Goal: Task Accomplishment & Management: Use online tool/utility

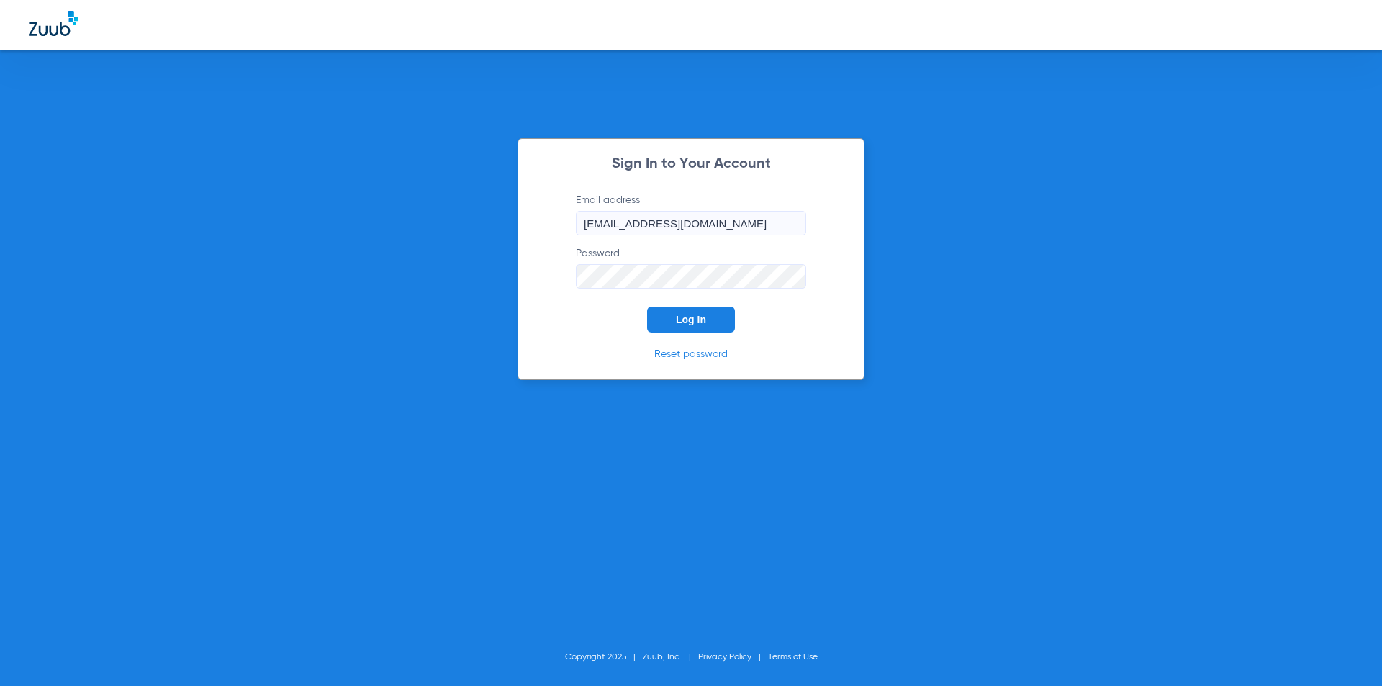
click at [695, 323] on span "Log In" at bounding box center [691, 320] width 30 height 12
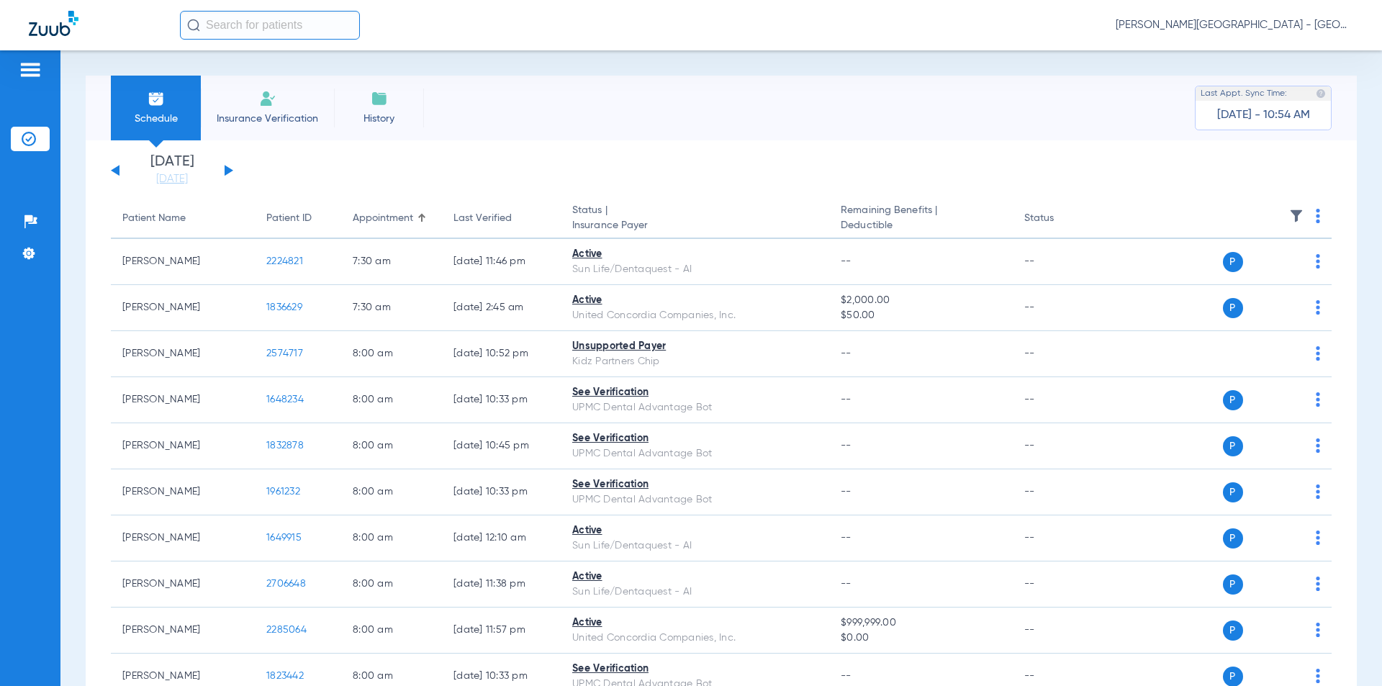
click at [231, 163] on div "[DATE] [DATE] [DATE] [DATE] [DATE] [DATE] [DATE] [DATE] [DATE] [DATE] [DATE] [D…" at bounding box center [172, 171] width 122 height 32
click at [229, 168] on button at bounding box center [229, 170] width 9 height 11
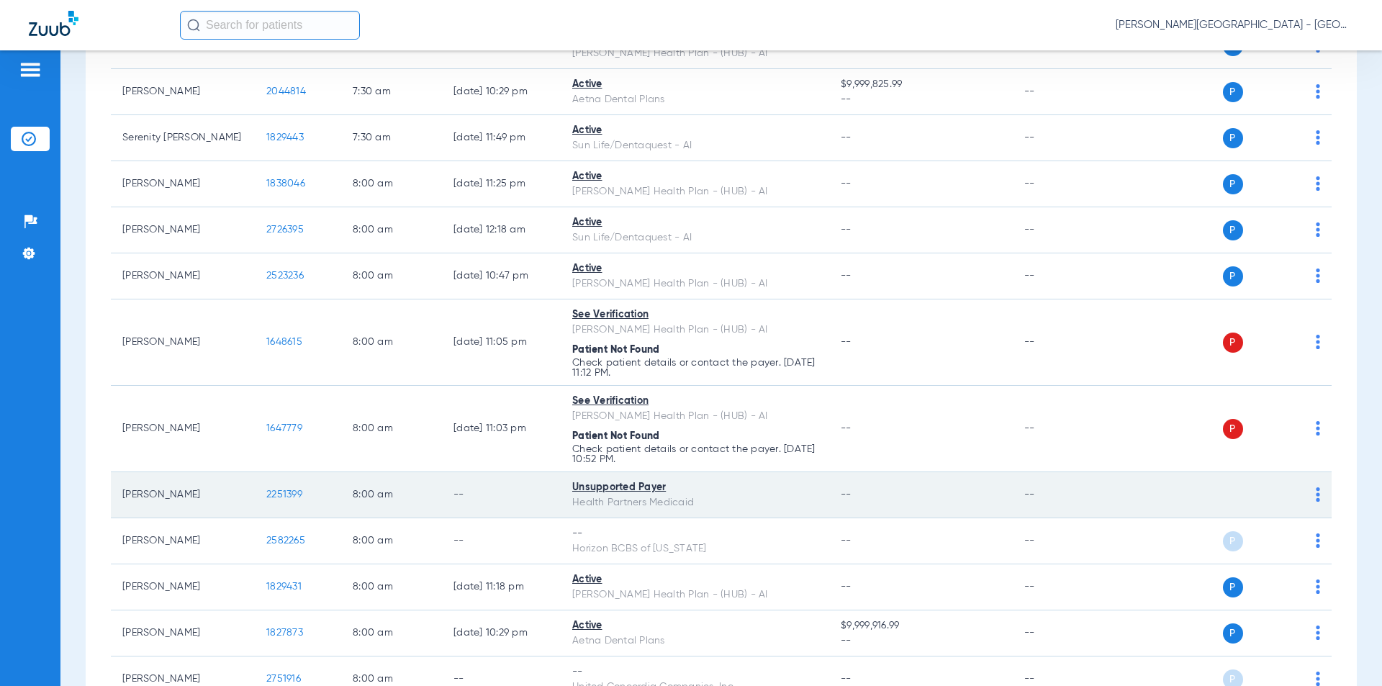
scroll to position [288, 0]
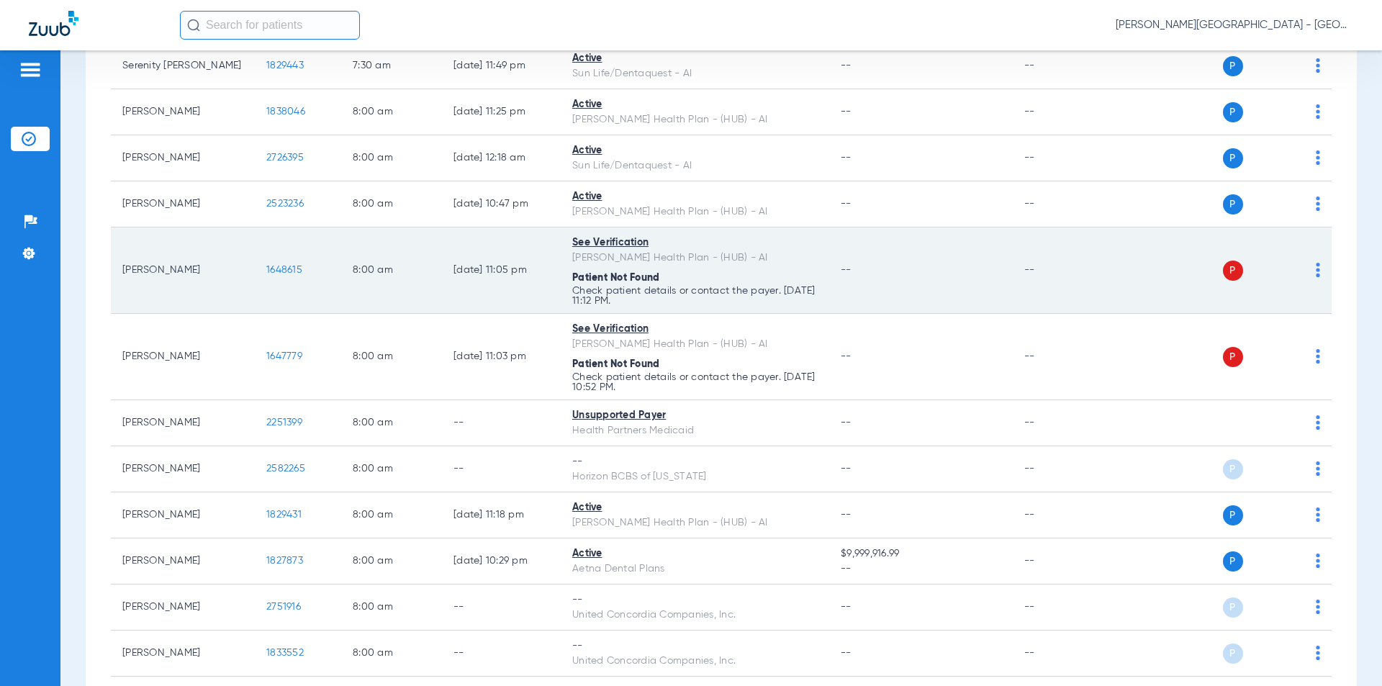
drag, startPoint x: 259, startPoint y: 280, endPoint x: 261, endPoint y: 273, distance: 7.5
click at [238, 282] on tr "[PERSON_NAME] 1648615 8:00 AM [DATE] 11:05 PM See Verification [PERSON_NAME] He…" at bounding box center [721, 270] width 1221 height 86
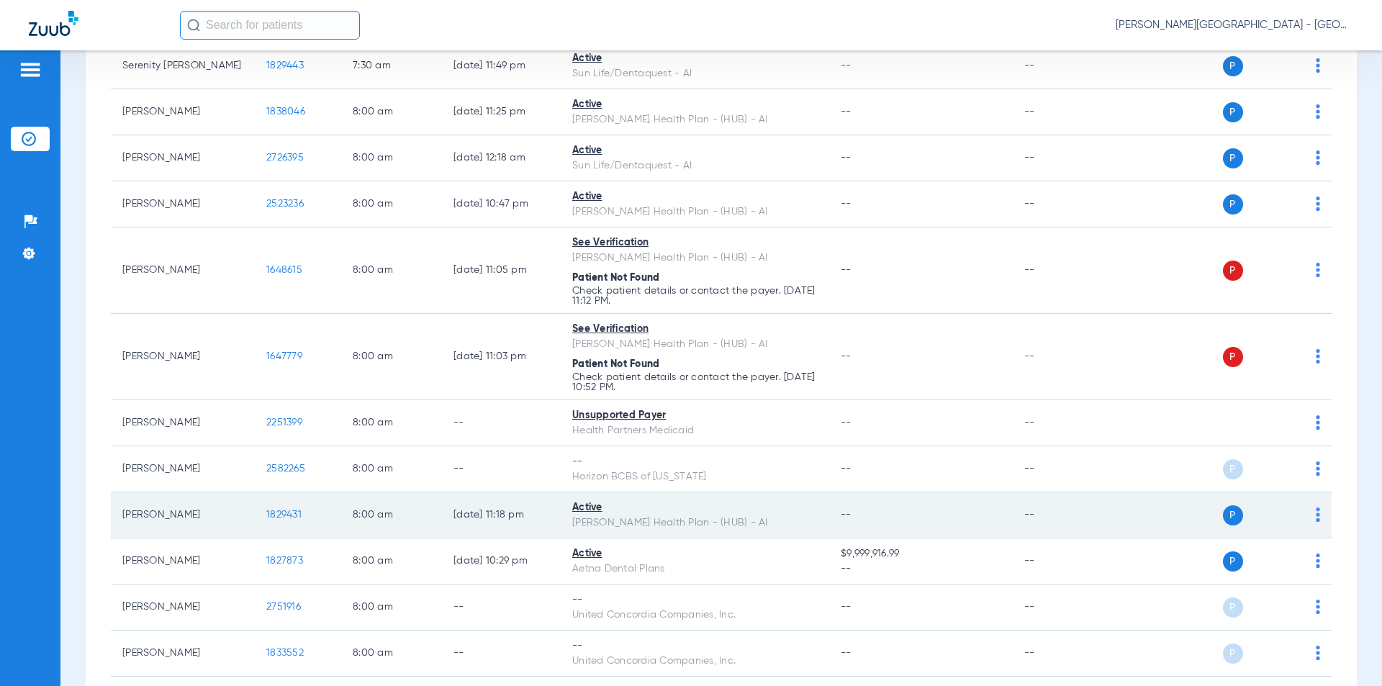
scroll to position [504, 0]
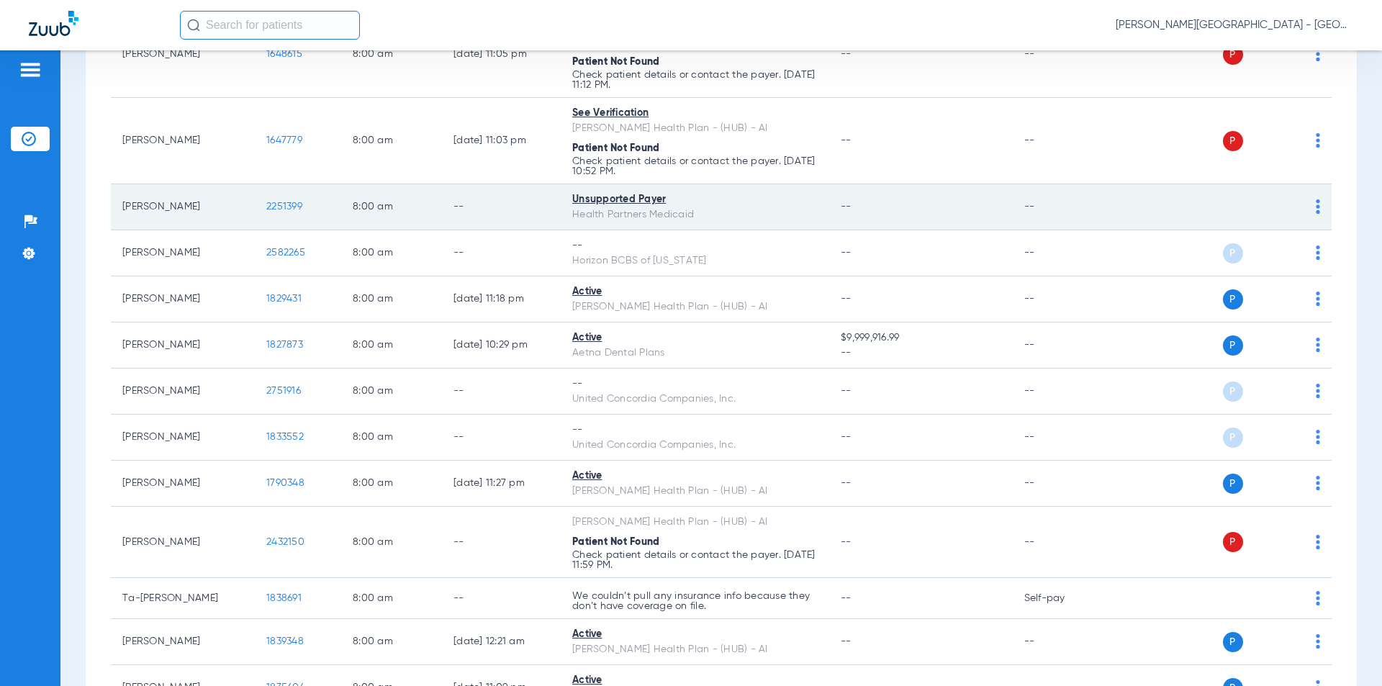
drag, startPoint x: 306, startPoint y: 214, endPoint x: 250, endPoint y: 219, distance: 55.6
click at [250, 219] on tr "[PERSON_NAME] 2251399 8:00 AM -- Unsupported Payer Health Partners Medicaid -- …" at bounding box center [721, 207] width 1221 height 46
copy tr "2251399"
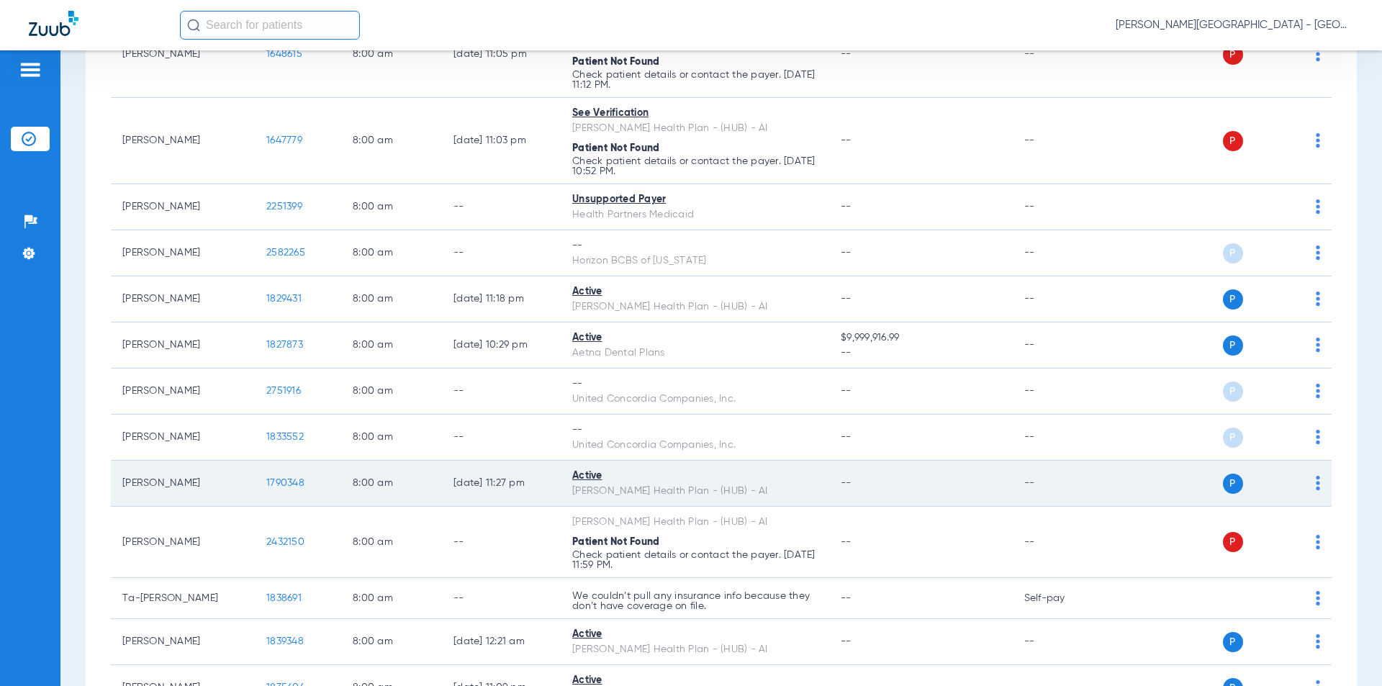
scroll to position [720, 0]
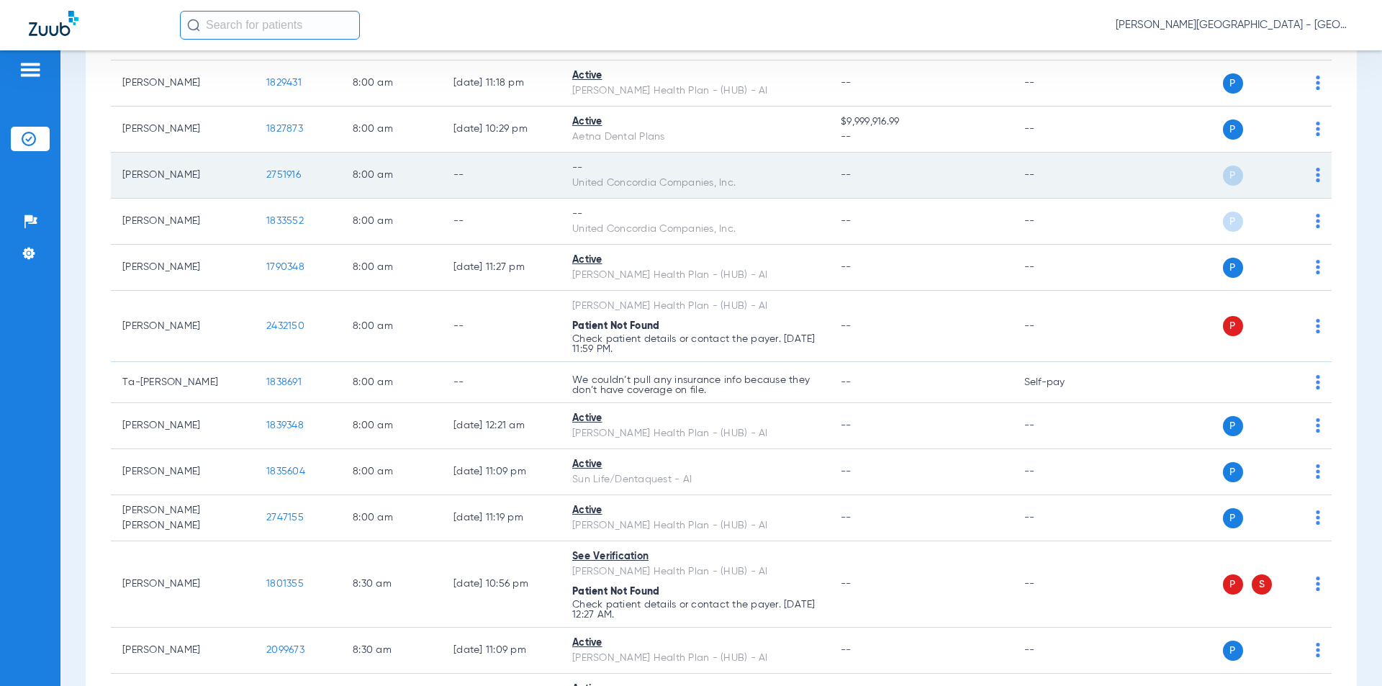
click at [258, 178] on td "2751916" at bounding box center [298, 176] width 86 height 46
copy span "2751916"
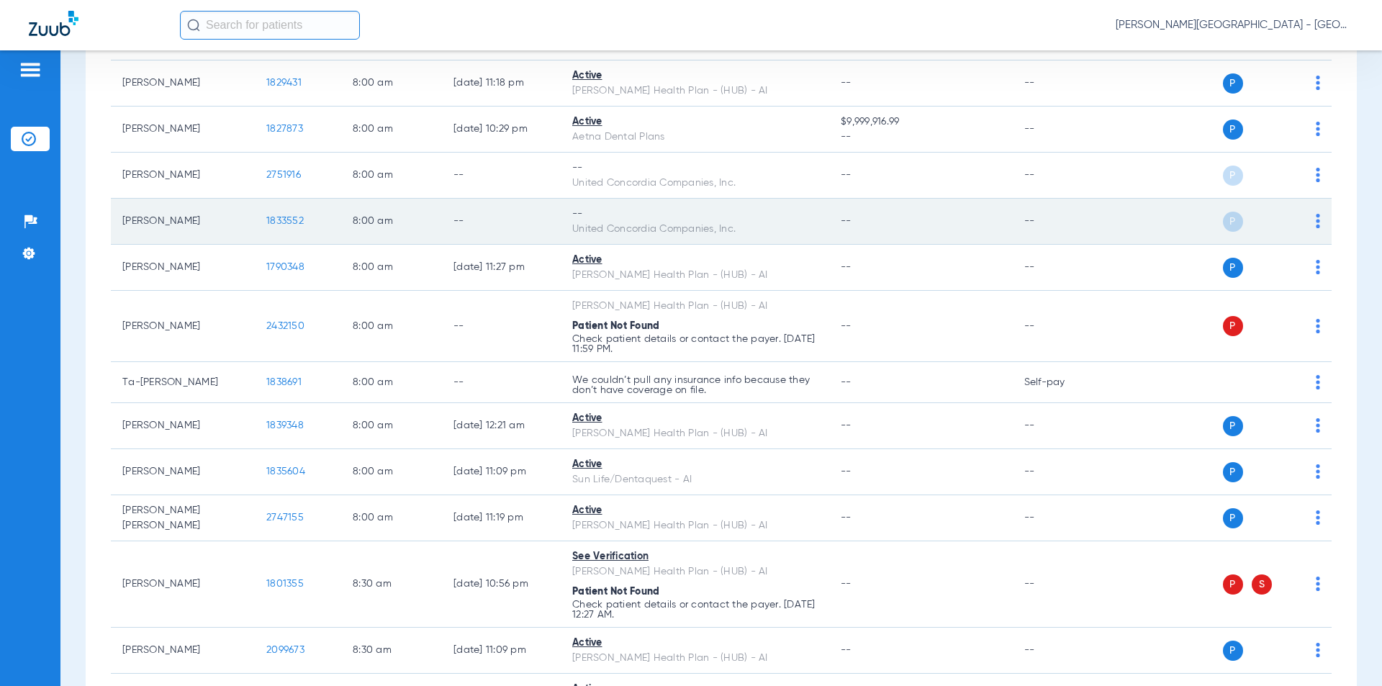
drag, startPoint x: 266, startPoint y: 230, endPoint x: 276, endPoint y: 220, distance: 15.3
click at [242, 231] on tr "[PERSON_NAME] 1833552 8:00 AM -- -- United Concordia Companies, Inc. -- -- P S" at bounding box center [721, 222] width 1221 height 46
copy tr "1833552"
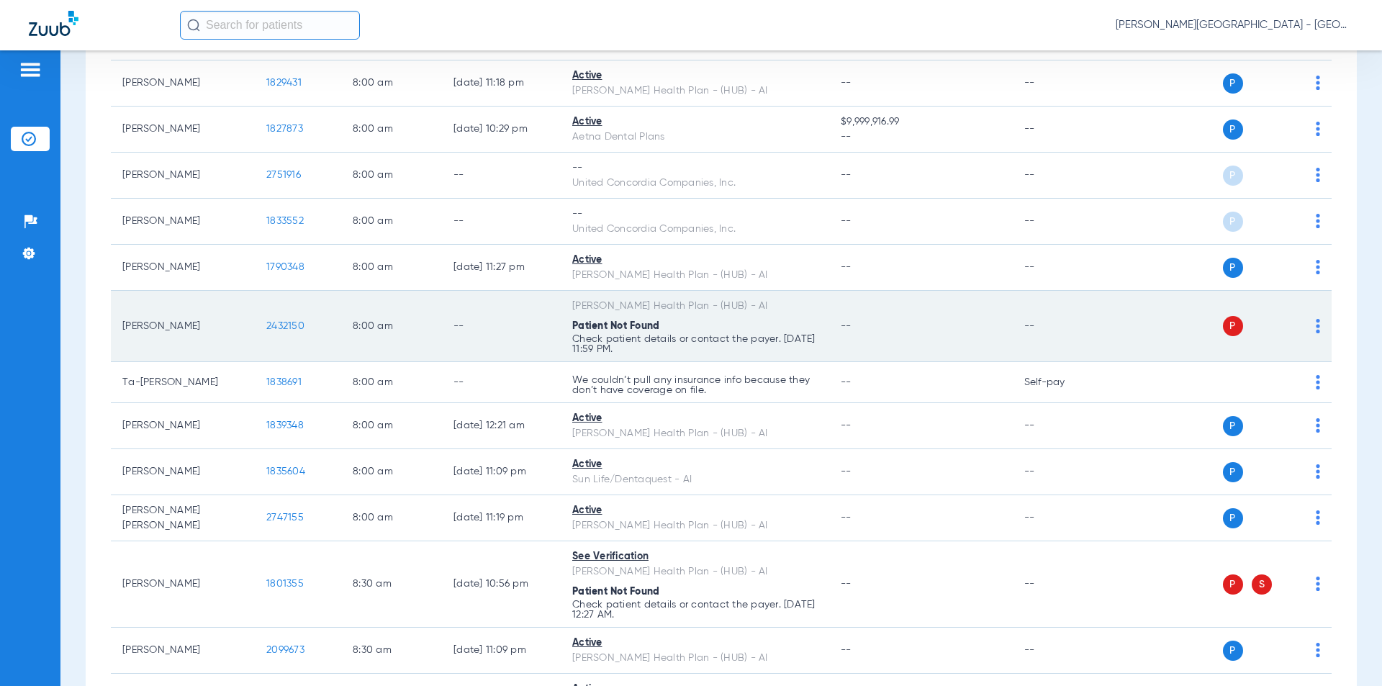
click at [238, 328] on tr "[PERSON_NAME] 2432150 8:00 AM -- [PERSON_NAME] Health Plan - (HUB) - AI Patient…" at bounding box center [721, 326] width 1221 height 71
copy tr "2432150"
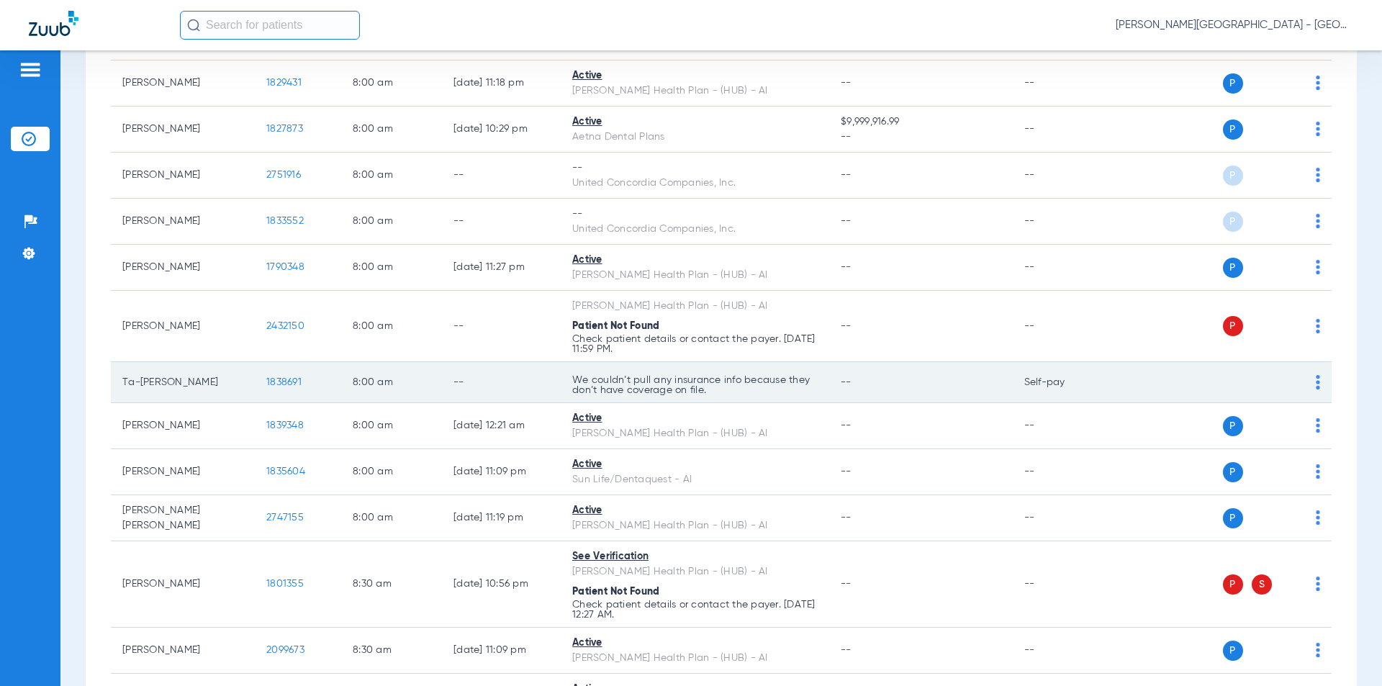
click at [256, 382] on td "1838691" at bounding box center [298, 382] width 86 height 41
copy span "1838691"
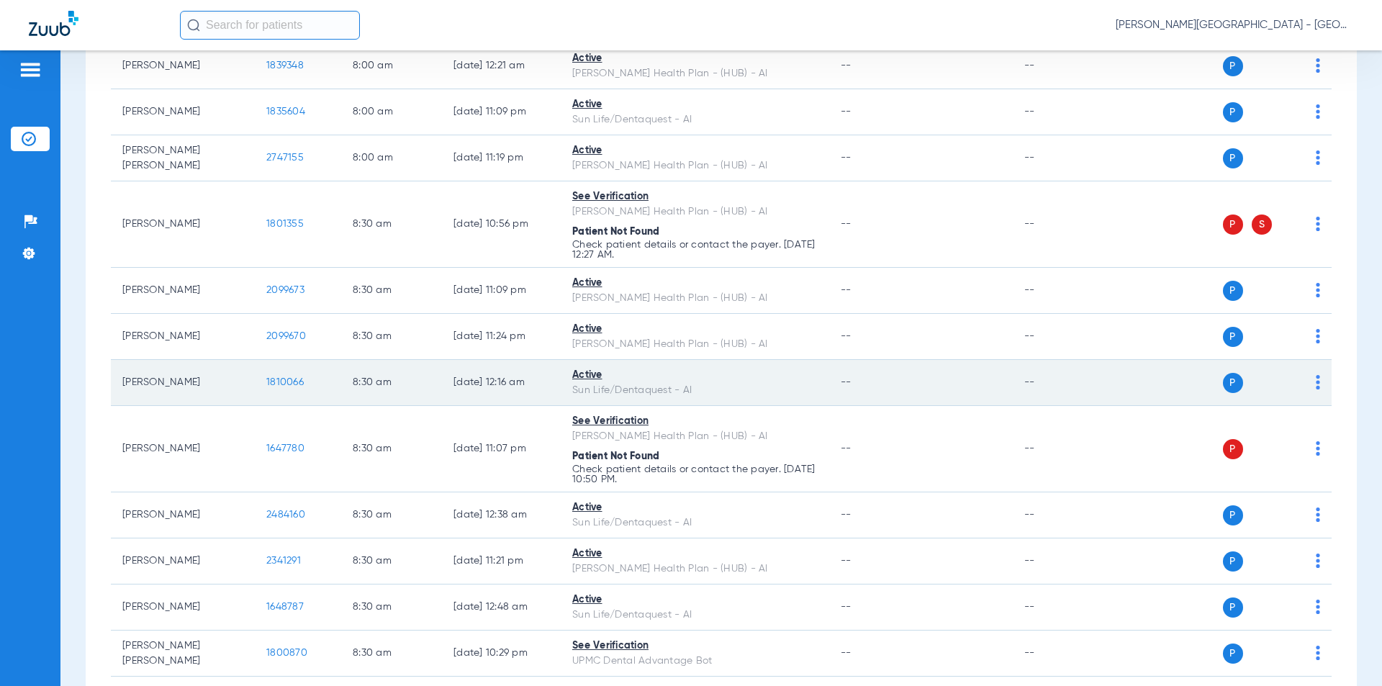
scroll to position [1152, 0]
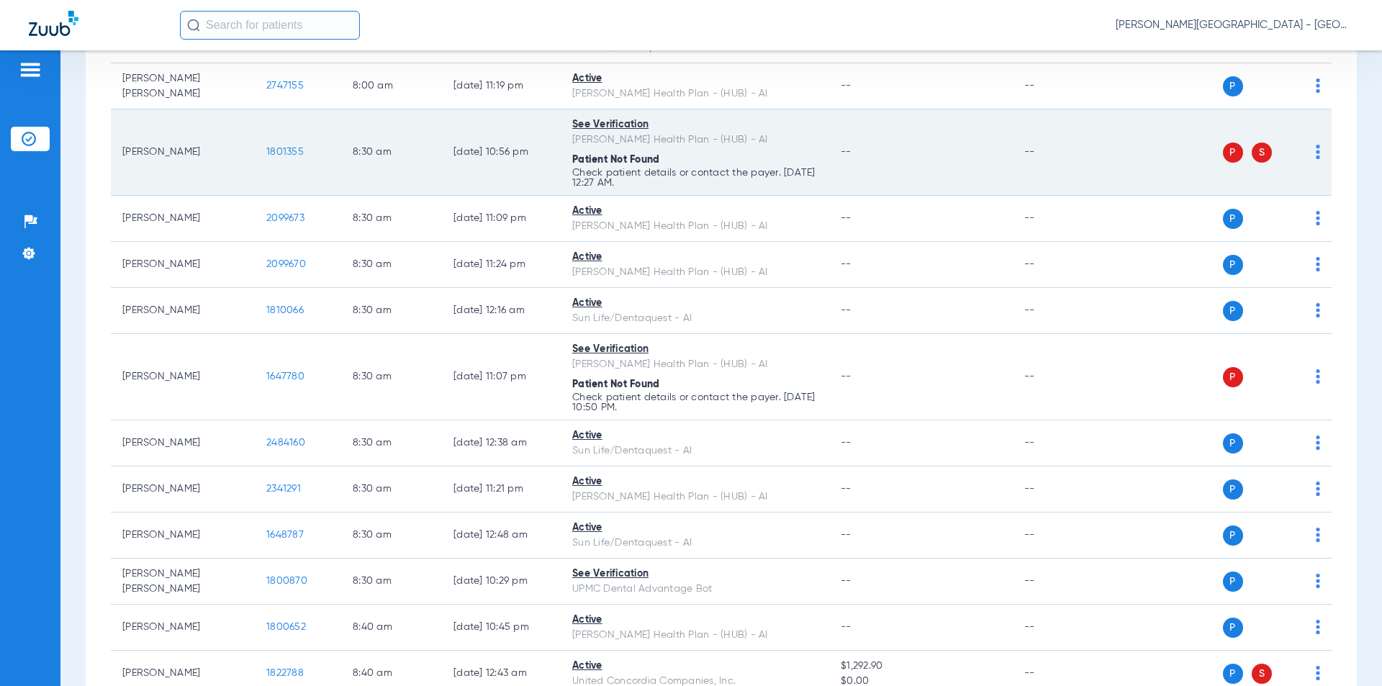
drag, startPoint x: 307, startPoint y: 153, endPoint x: 258, endPoint y: 155, distance: 49.7
click at [258, 155] on td "1801355" at bounding box center [298, 152] width 86 height 86
copy span "1801355"
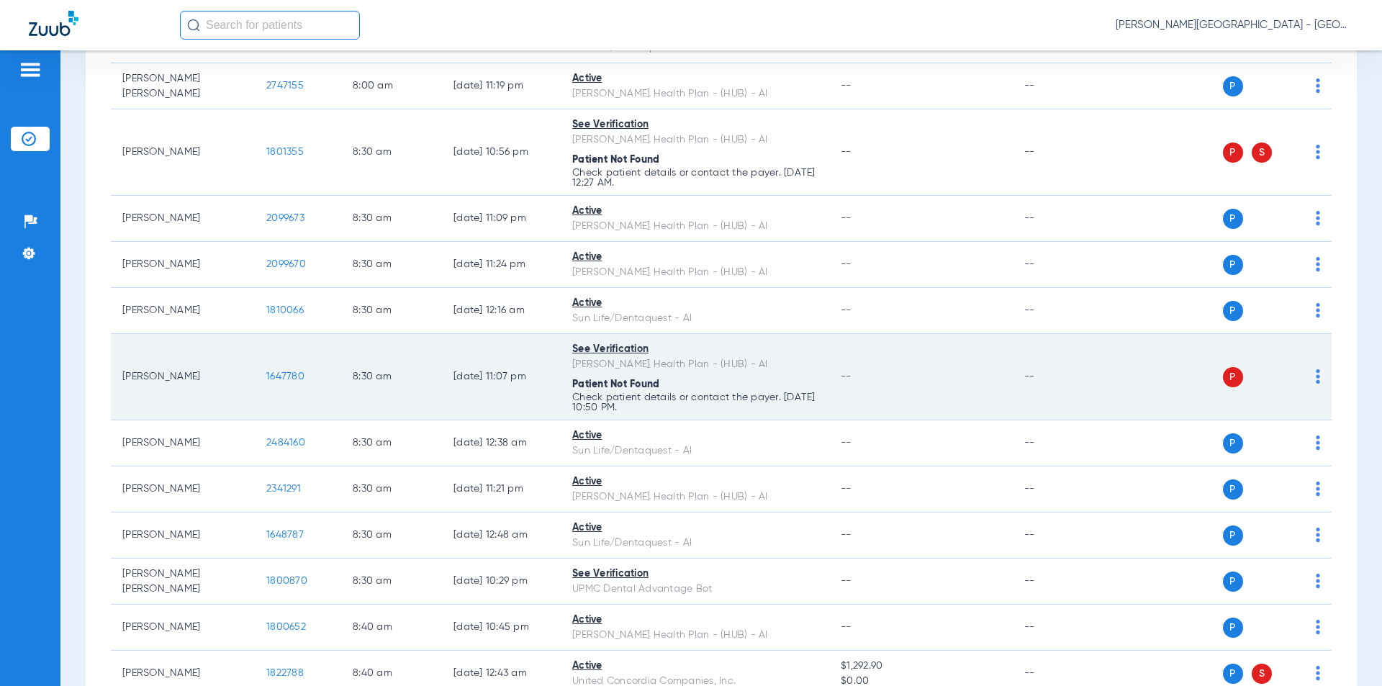
click at [238, 383] on tr "[PERSON_NAME] 1647780 8:30 AM [DATE] 11:07 PM See Verification [PERSON_NAME] He…" at bounding box center [721, 377] width 1221 height 86
copy tr "1647780"
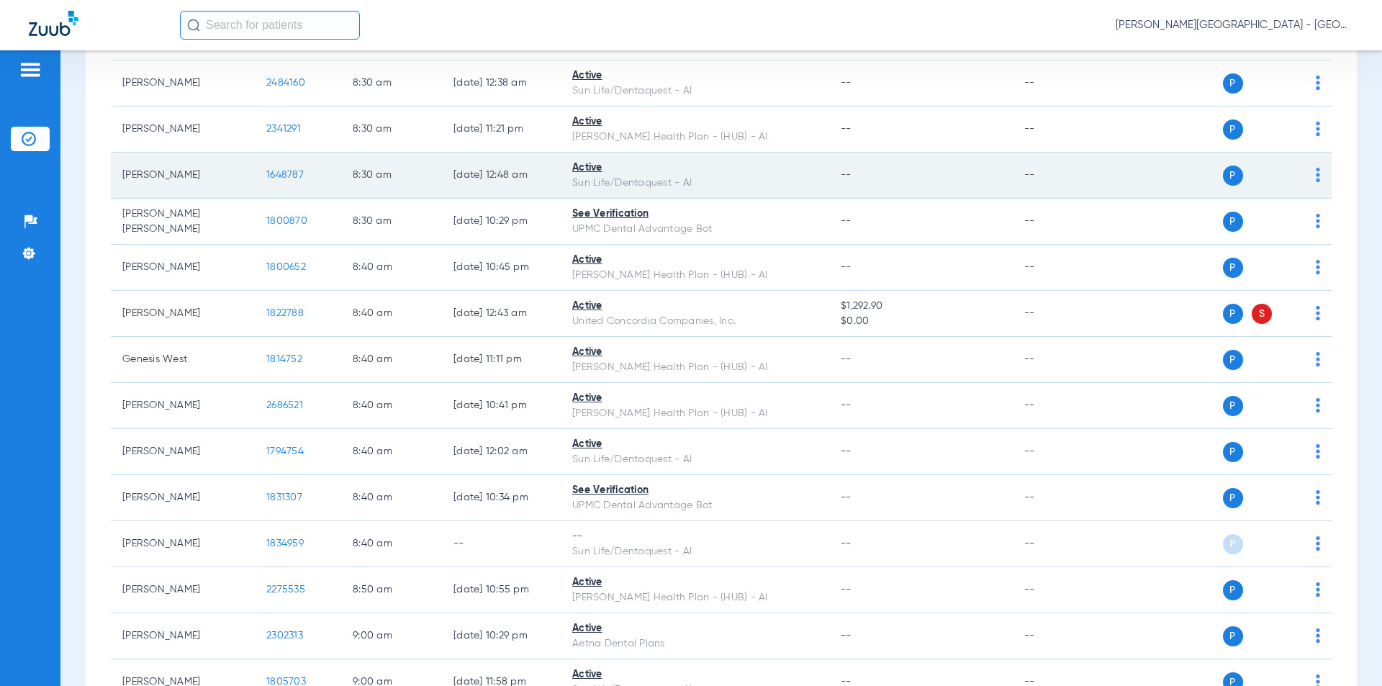
scroll to position [1583, 0]
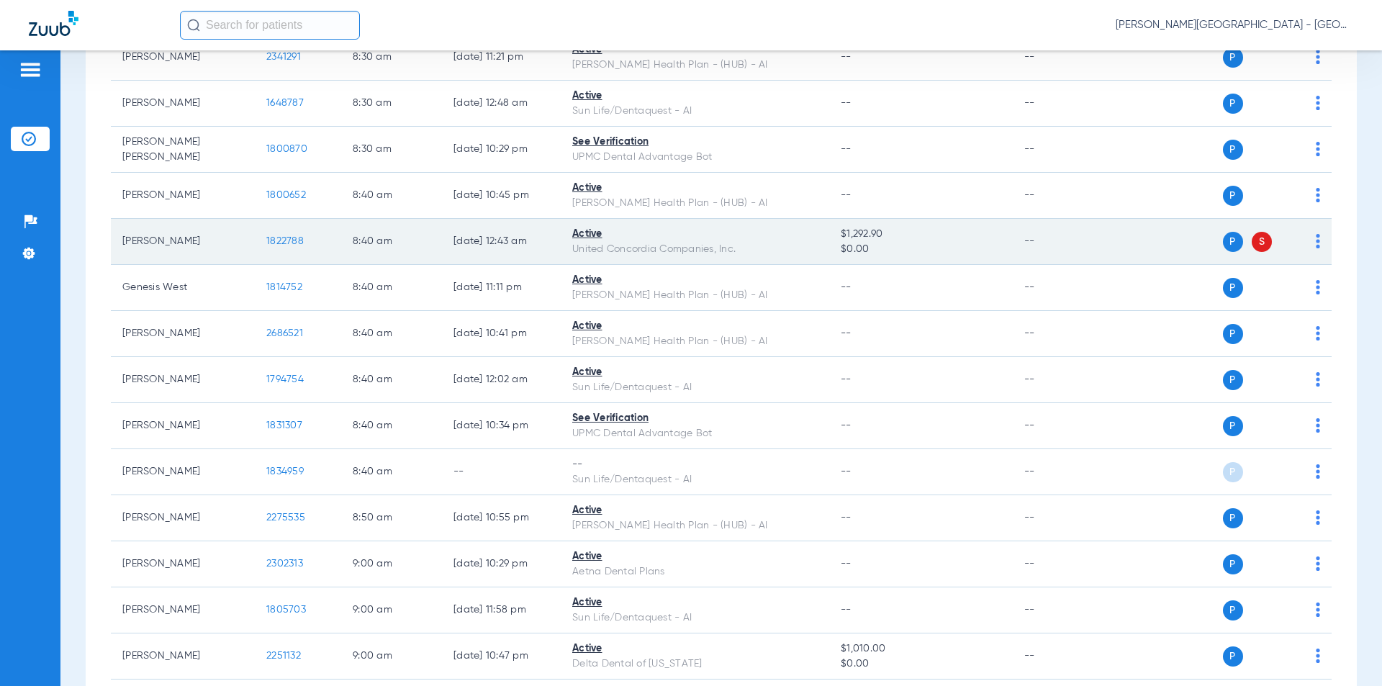
click at [256, 247] on td "1822788" at bounding box center [298, 242] width 86 height 46
copy span "1822788"
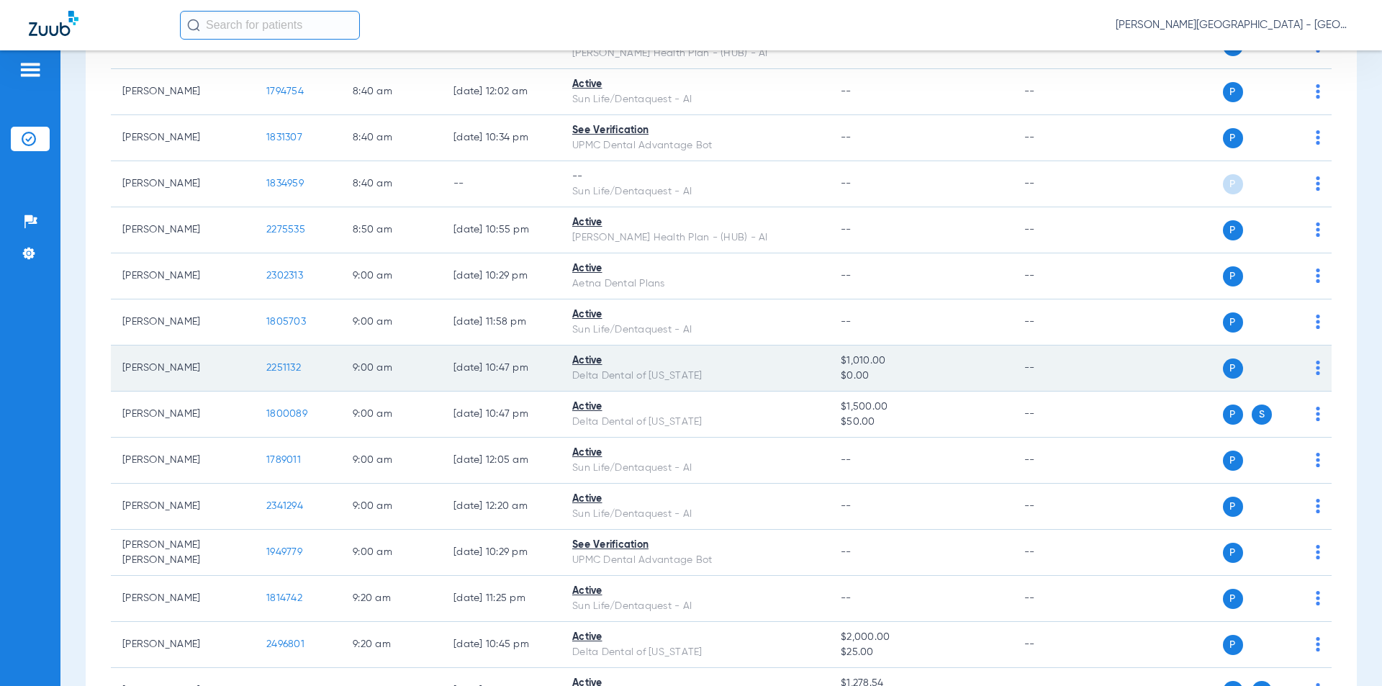
scroll to position [1943, 0]
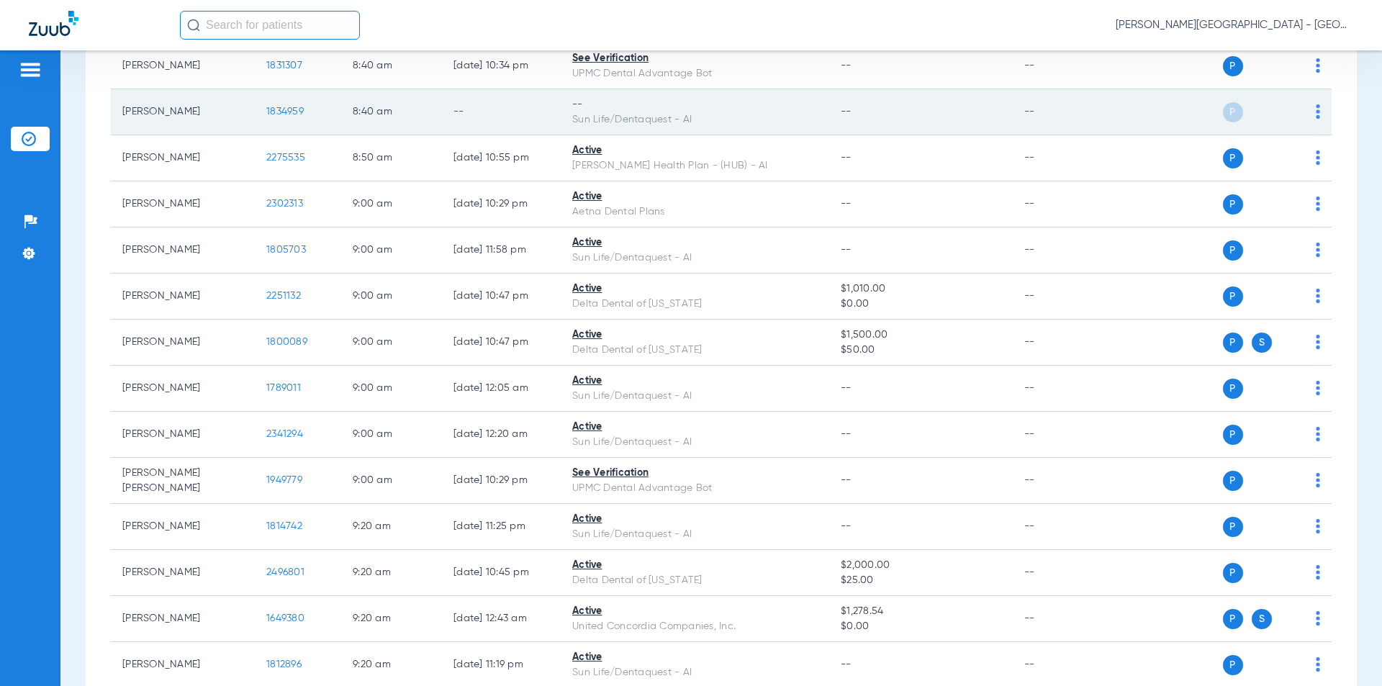
drag, startPoint x: 306, startPoint y: 119, endPoint x: 249, endPoint y: 119, distance: 56.9
click at [249, 119] on tr "[PERSON_NAME] 1834959 8:40 AM -- -- Sun Life/Dentaquest - AI -- -- P S" at bounding box center [721, 112] width 1221 height 46
copy tr "1834959"
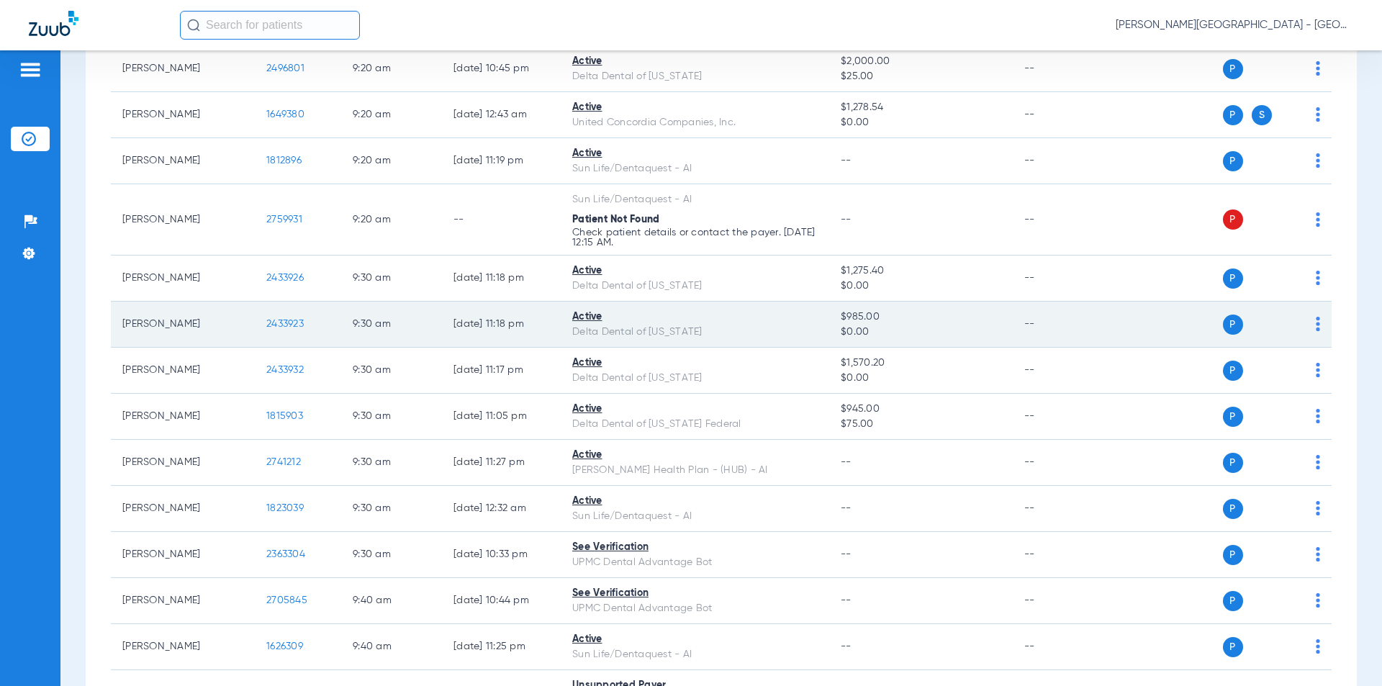
scroll to position [2519, 0]
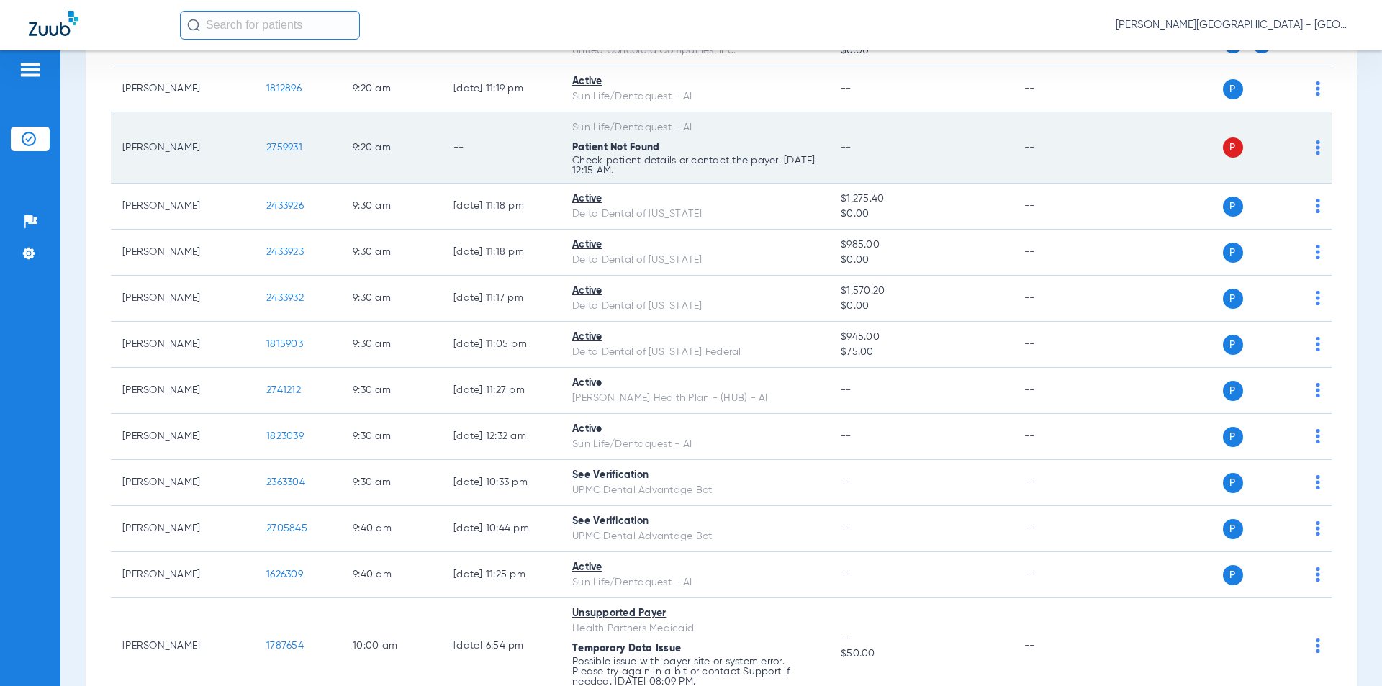
drag, startPoint x: 312, startPoint y: 150, endPoint x: 252, endPoint y: 144, distance: 60.8
click at [252, 144] on tr "[PERSON_NAME] 2759931 9:20 AM -- Sun Life/Dentaquest - AI Patient Not Found Che…" at bounding box center [721, 147] width 1221 height 71
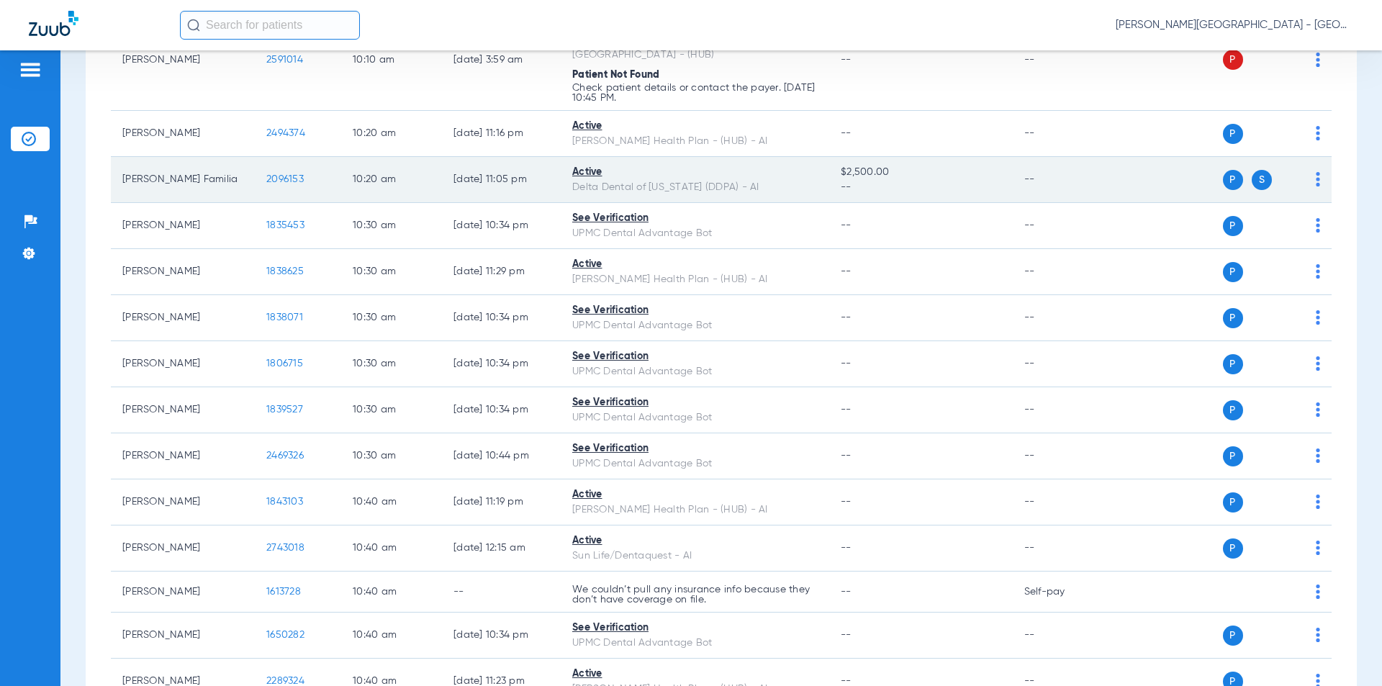
scroll to position [3455, 0]
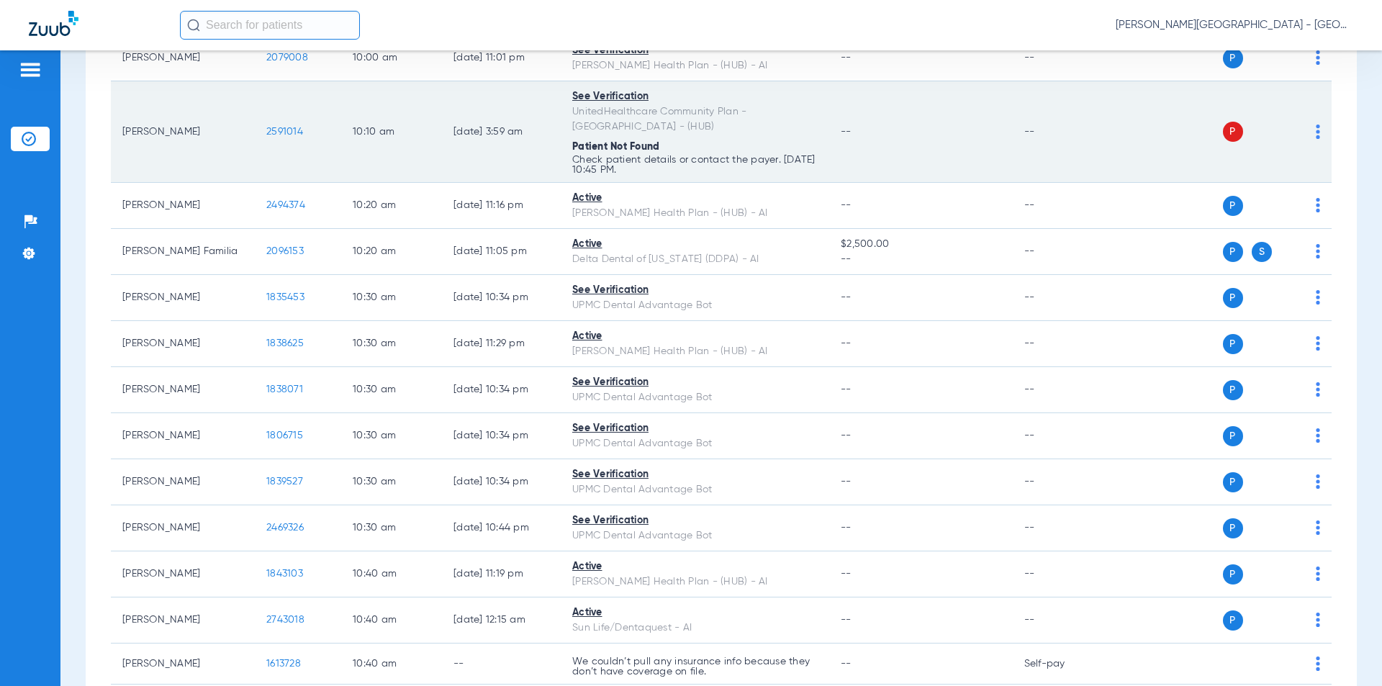
drag, startPoint x: 272, startPoint y: 126, endPoint x: 261, endPoint y: 125, distance: 11.6
click at [261, 125] on td "2591014" at bounding box center [298, 131] width 86 height 101
copy span "2591014"
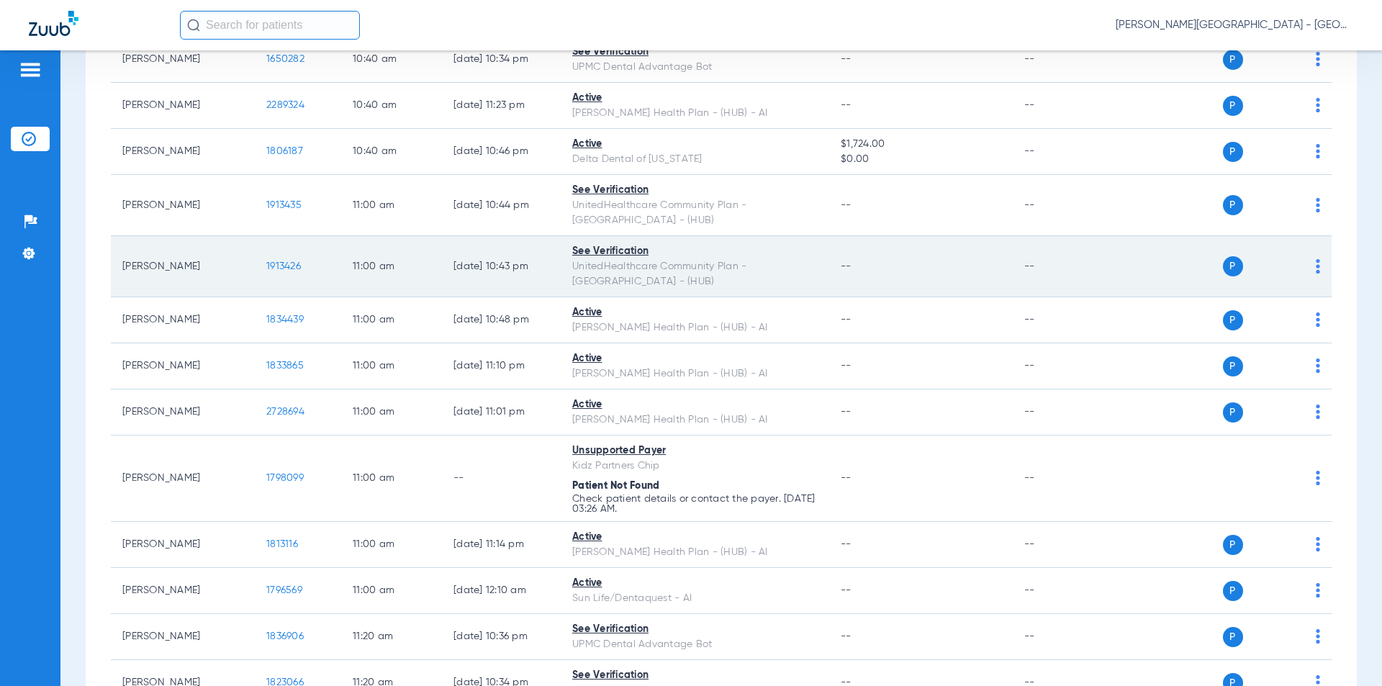
scroll to position [4030, 0]
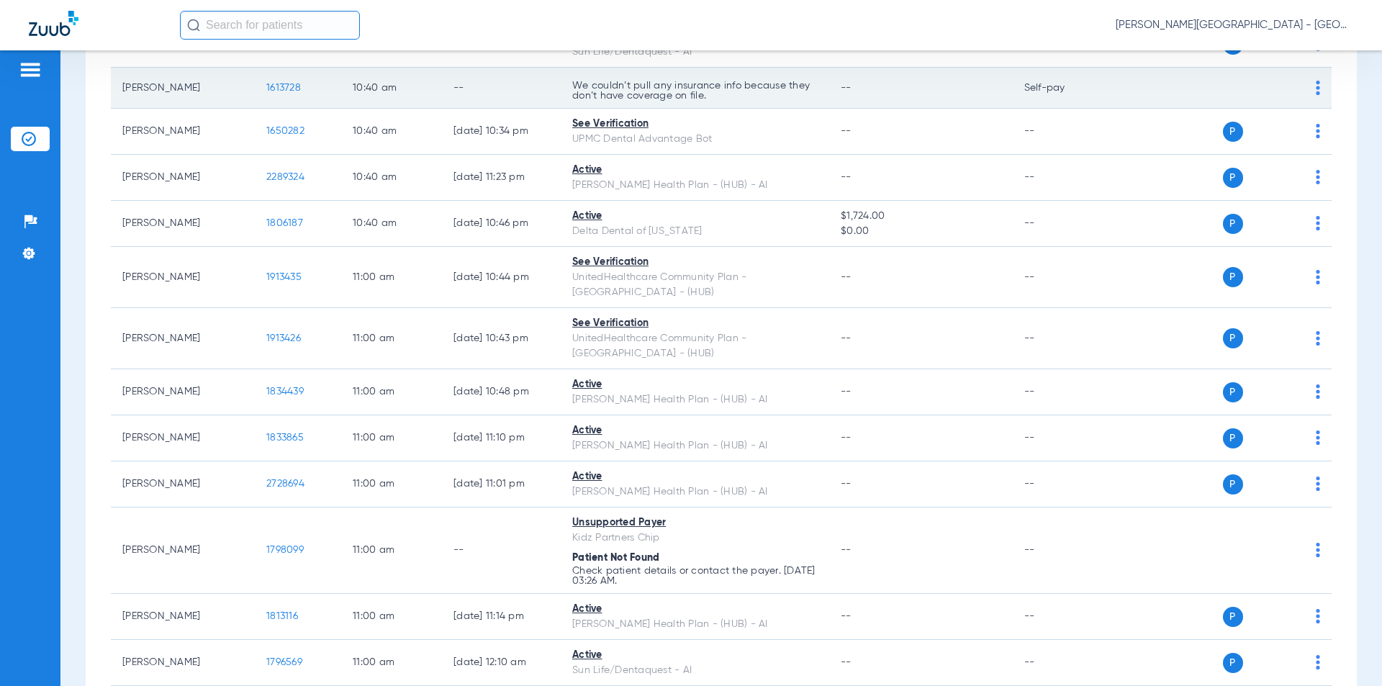
drag, startPoint x: 298, startPoint y: 76, endPoint x: 288, endPoint y: 71, distance: 11.3
click at [256, 74] on td "1613728" at bounding box center [298, 88] width 86 height 41
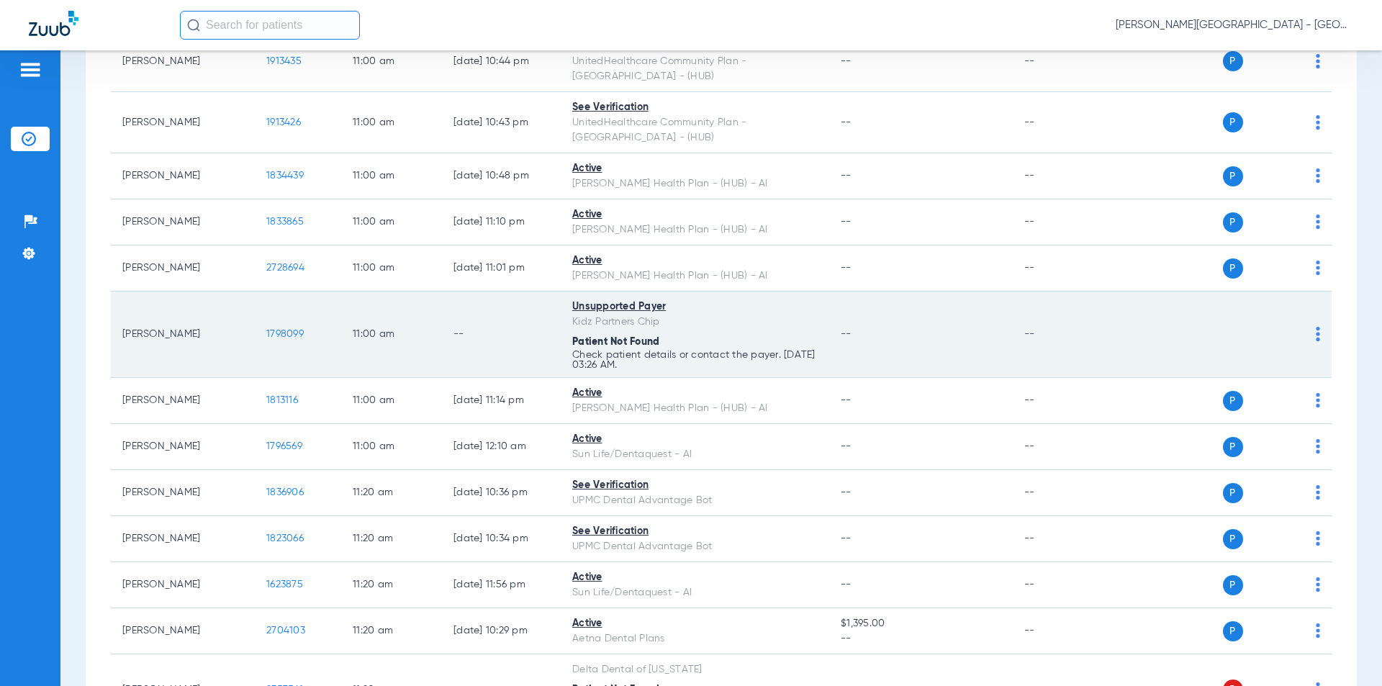
scroll to position [4318, 0]
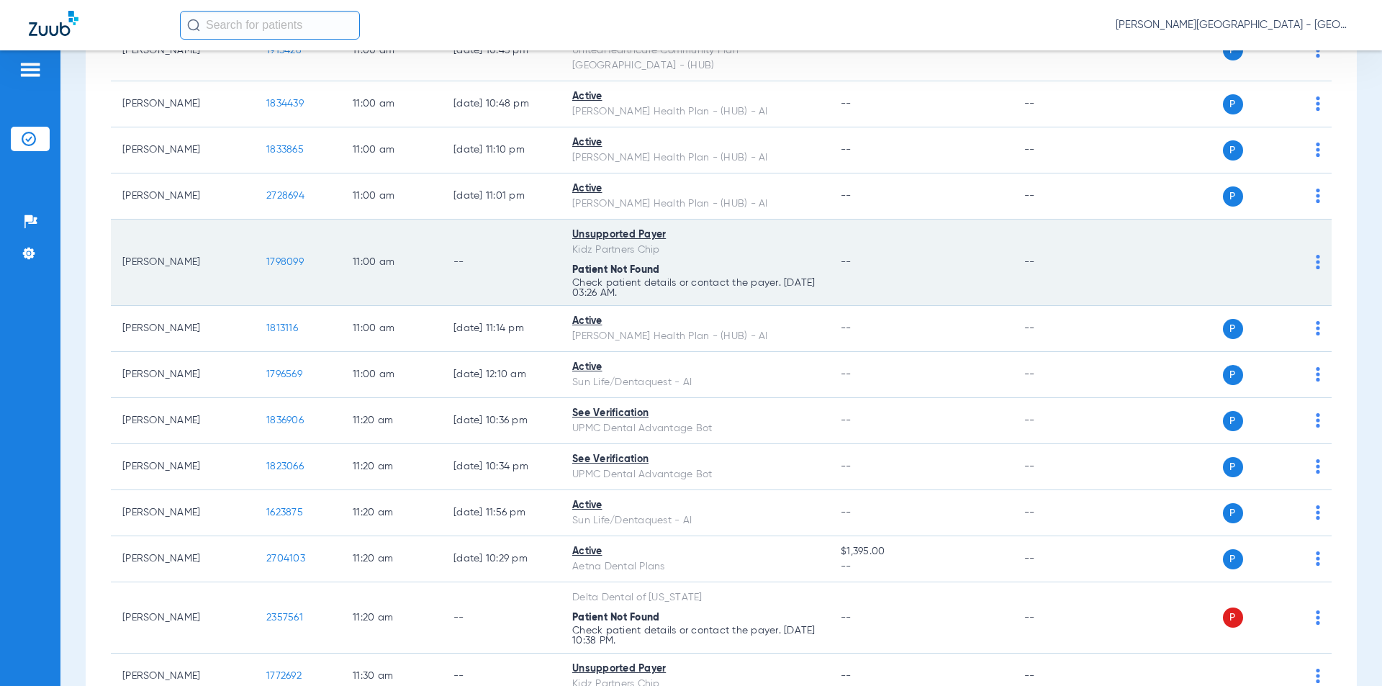
drag, startPoint x: 252, startPoint y: 218, endPoint x: 280, endPoint y: 211, distance: 29.0
click at [250, 220] on tr "[PERSON_NAME] 1798099 11:00 AM -- Unsupported Payer Kidz Partners Chip Patient …" at bounding box center [721, 263] width 1221 height 86
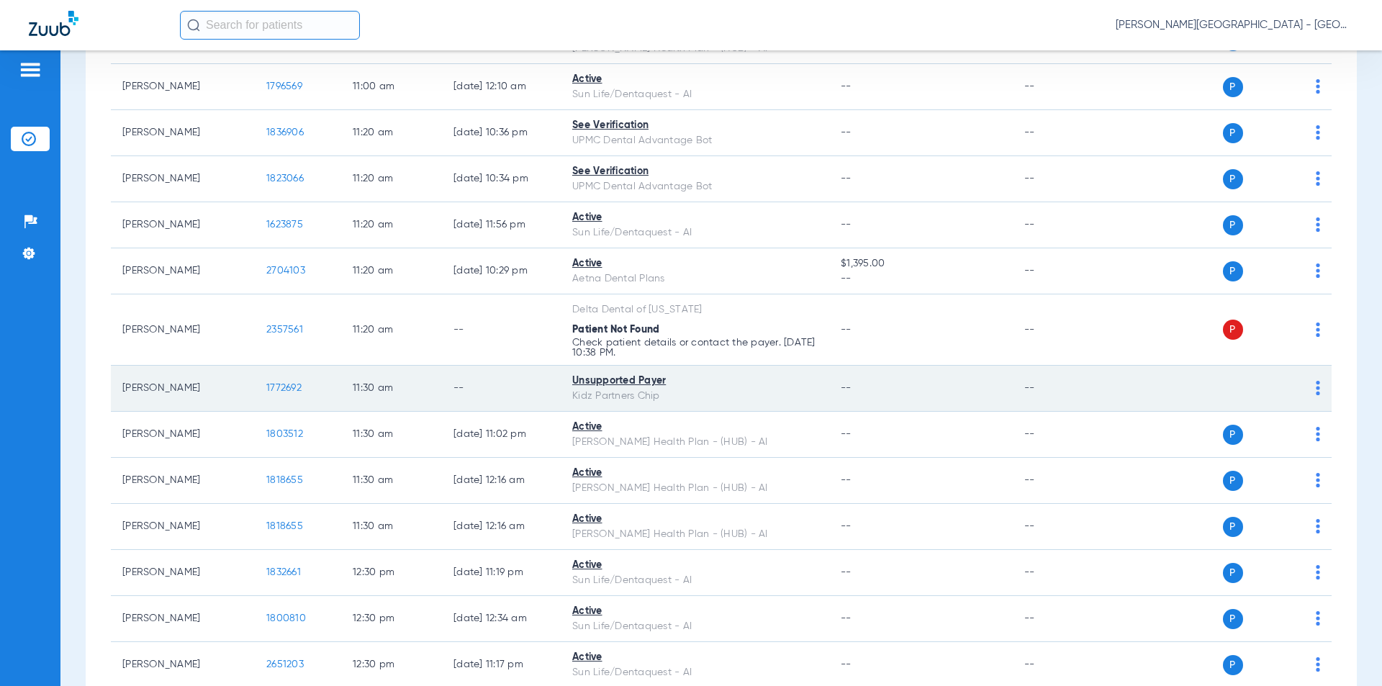
scroll to position [4678, 0]
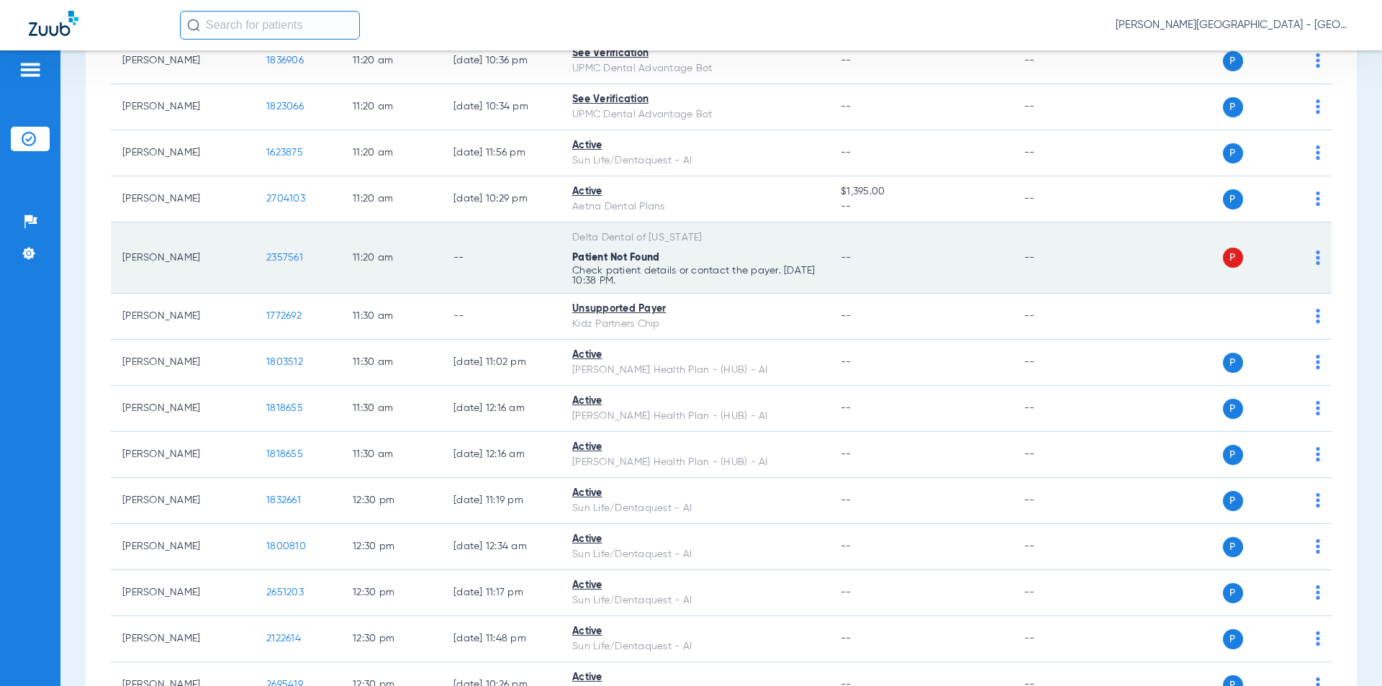
drag, startPoint x: 308, startPoint y: 213, endPoint x: 258, endPoint y: 217, distance: 49.8
click at [258, 222] on td "2357561" at bounding box center [298, 257] width 86 height 71
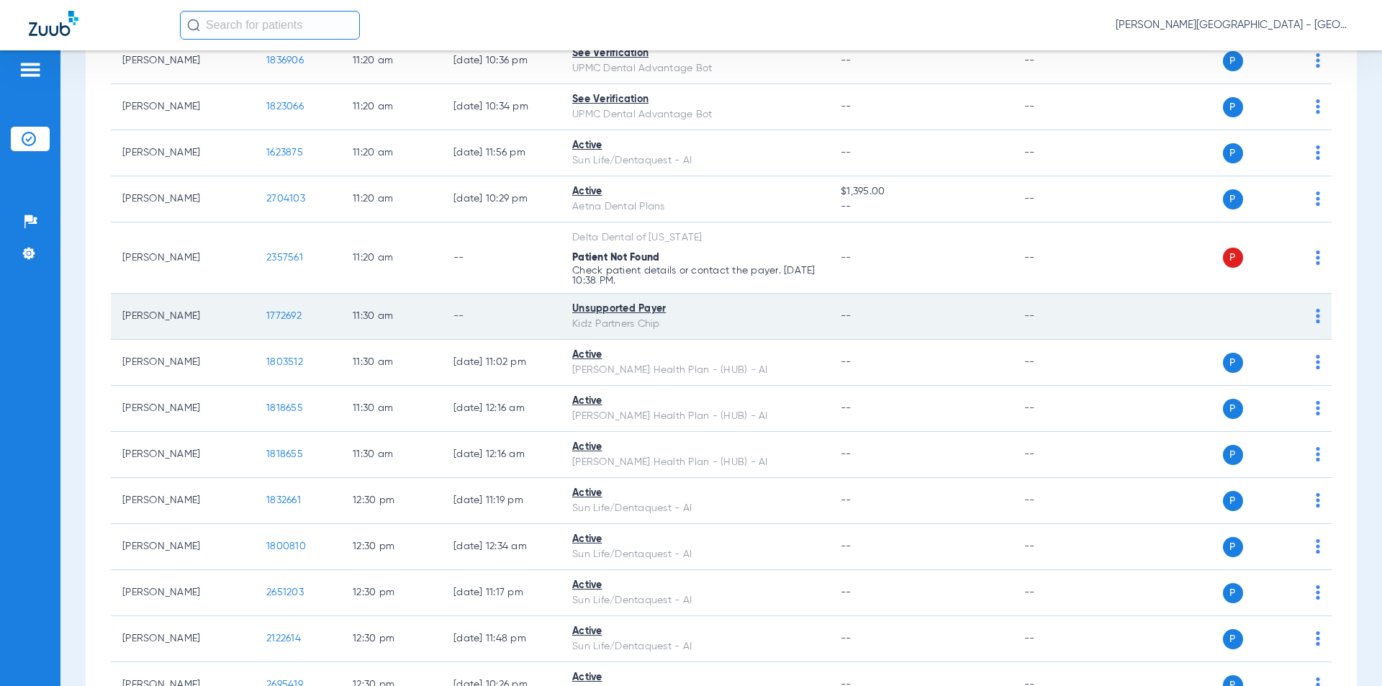
drag, startPoint x: 297, startPoint y: 270, endPoint x: 230, endPoint y: 268, distance: 66.3
click at [230, 294] on tr "[PERSON_NAME] 1772692 11:30 AM -- Unsupported Payer Kidz Partners Chip -- -- P S" at bounding box center [721, 317] width 1221 height 46
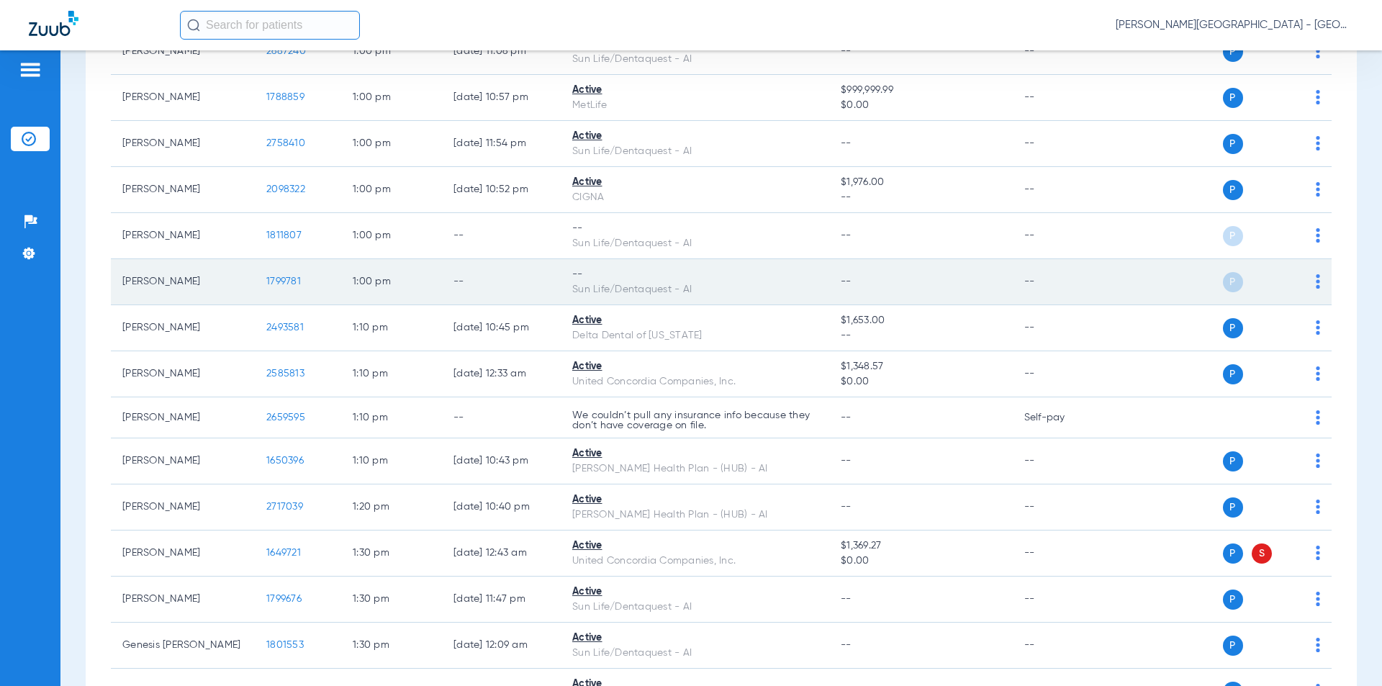
scroll to position [5614, 0]
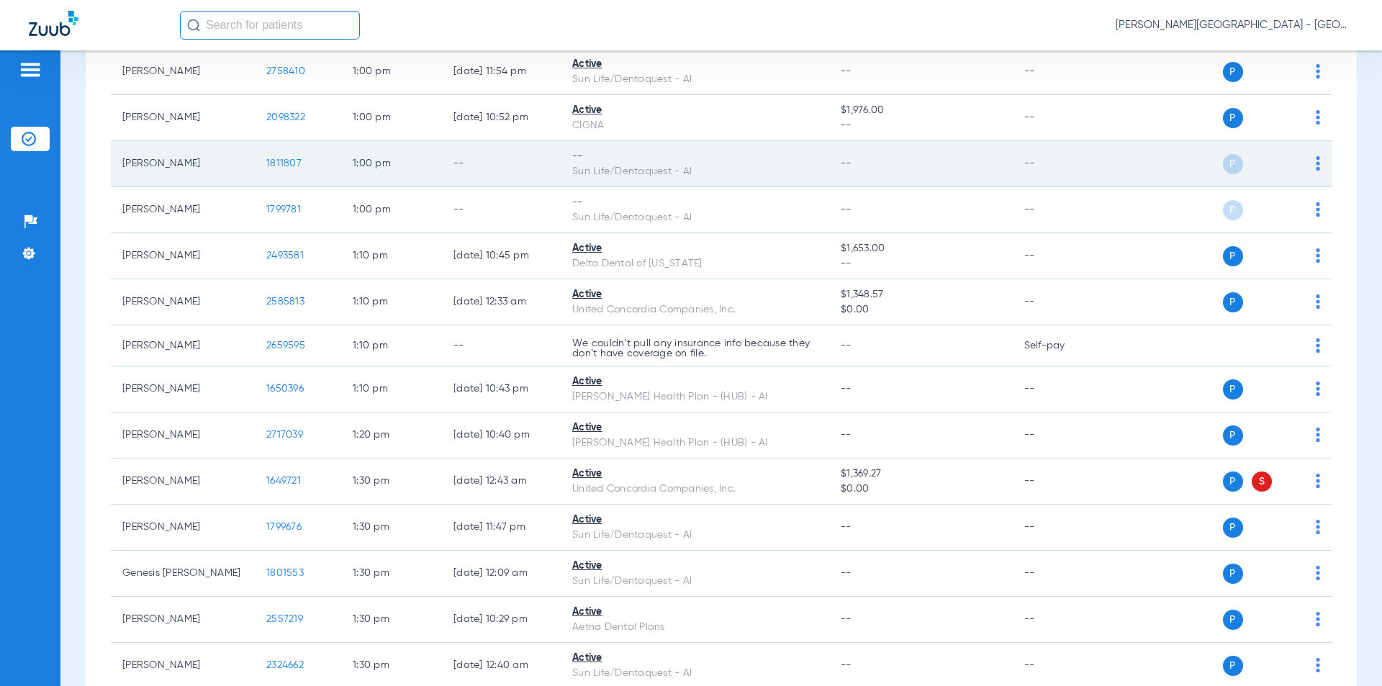
drag, startPoint x: 265, startPoint y: 124, endPoint x: 275, endPoint y: 119, distance: 11.0
click at [256, 141] on td "1811807" at bounding box center [298, 164] width 86 height 46
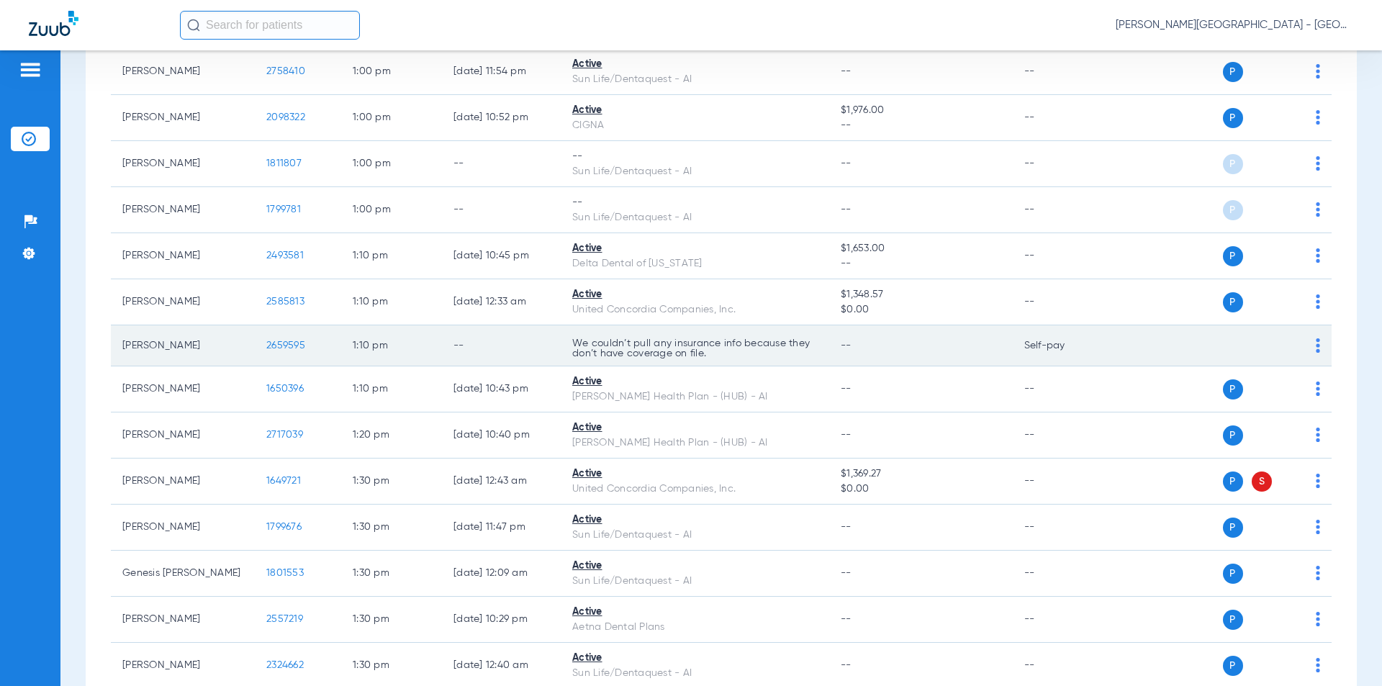
drag, startPoint x: 276, startPoint y: 304, endPoint x: 268, endPoint y: 304, distance: 8.6
click at [268, 325] on td "2659595" at bounding box center [298, 345] width 86 height 41
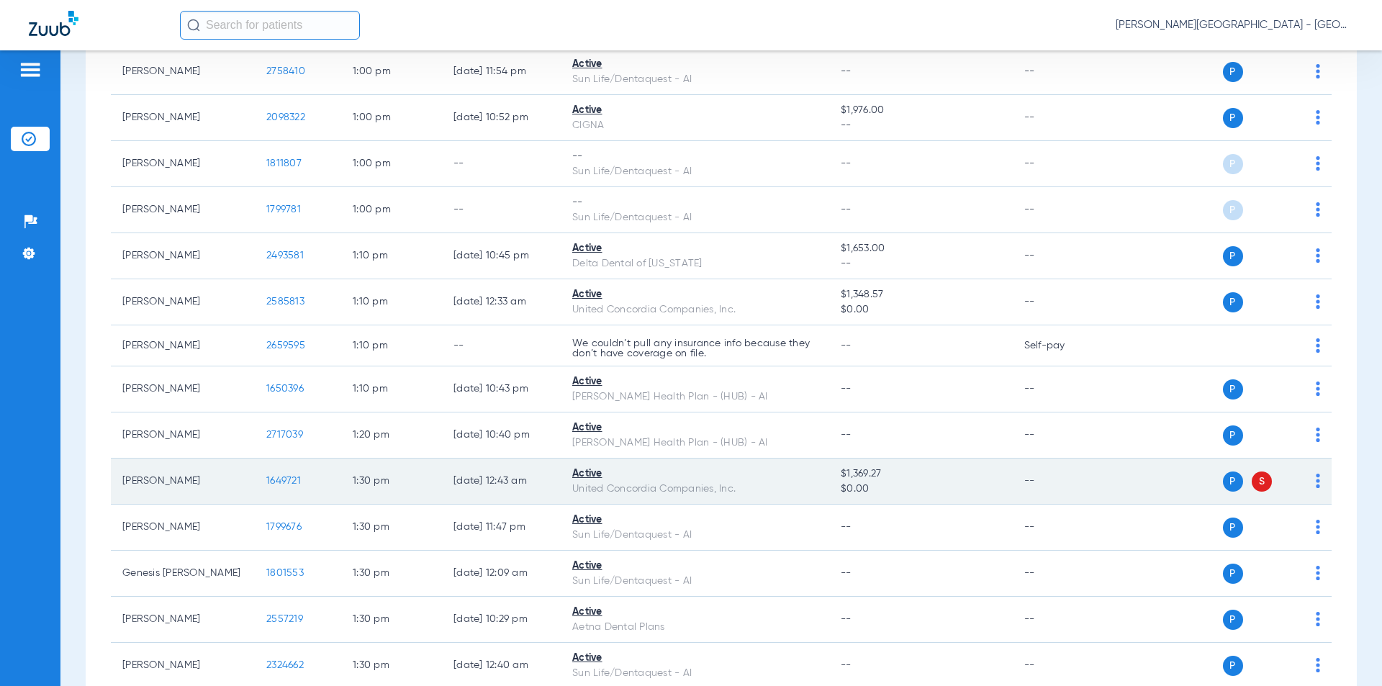
drag, startPoint x: 311, startPoint y: 438, endPoint x: 262, endPoint y: 436, distance: 49.0
click at [262, 458] on td "1649721" at bounding box center [298, 481] width 86 height 46
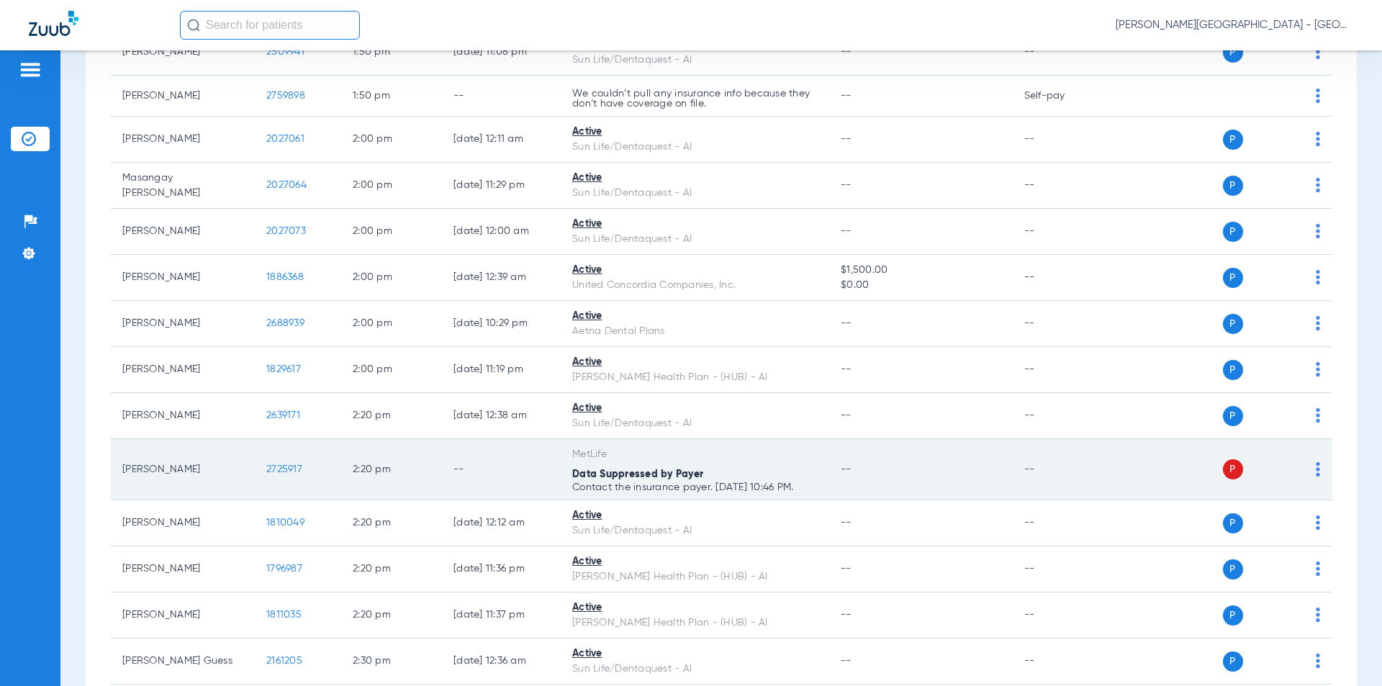
scroll to position [6478, 0]
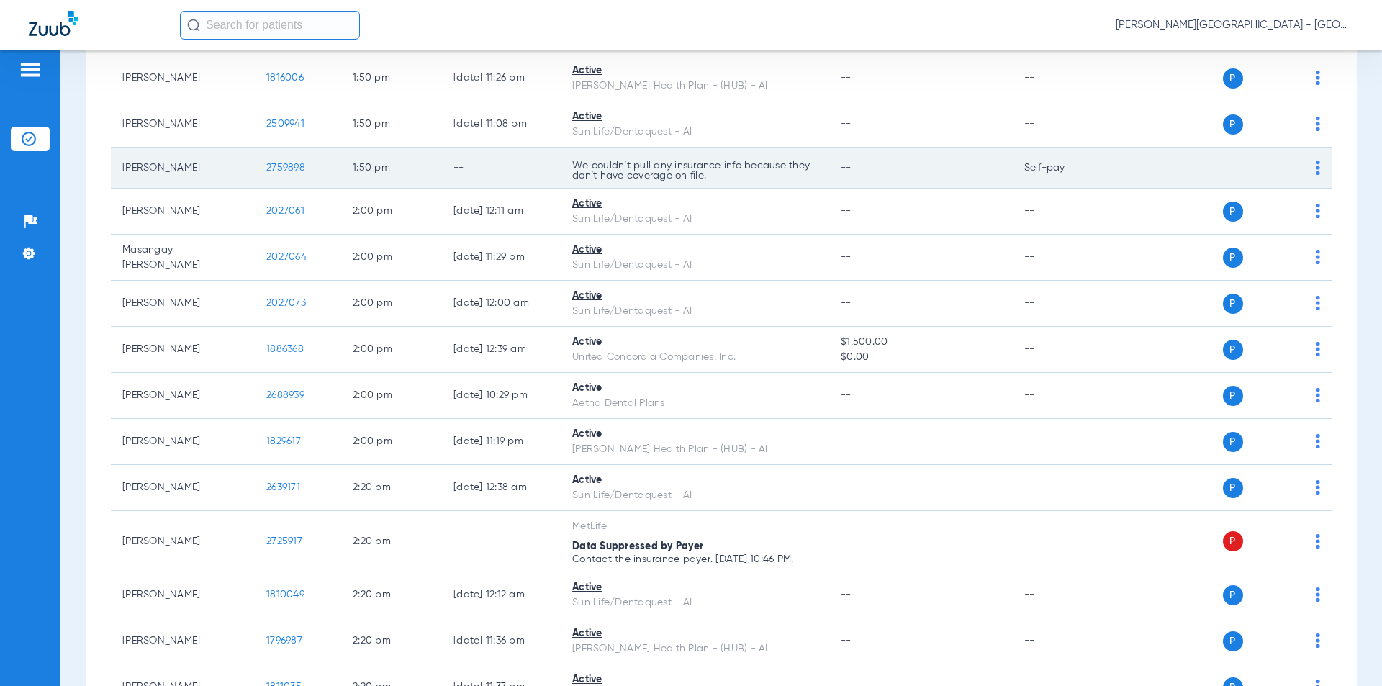
drag, startPoint x: 307, startPoint y: 124, endPoint x: 251, endPoint y: 128, distance: 55.6
click at [251, 148] on tr "[PERSON_NAME] 2759898 1:50 PM -- We couldn’t pull any insurance info because th…" at bounding box center [721, 168] width 1221 height 41
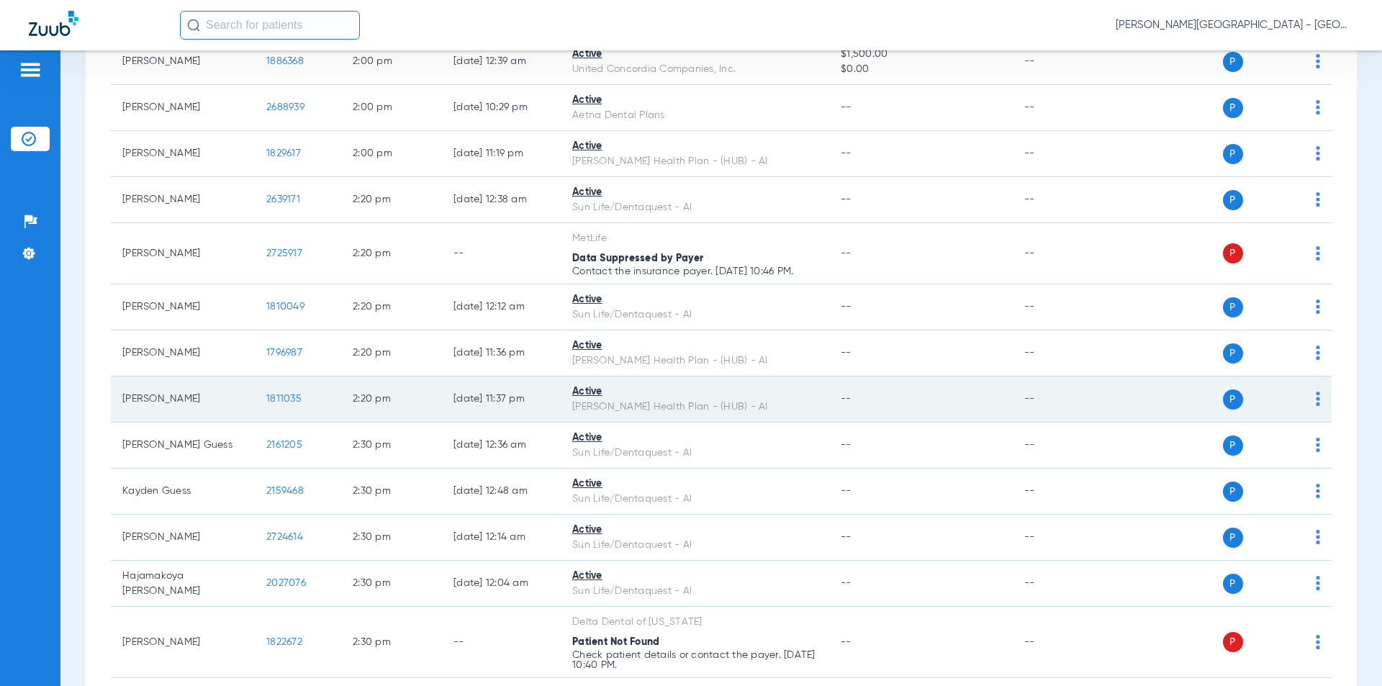
scroll to position [6837, 0]
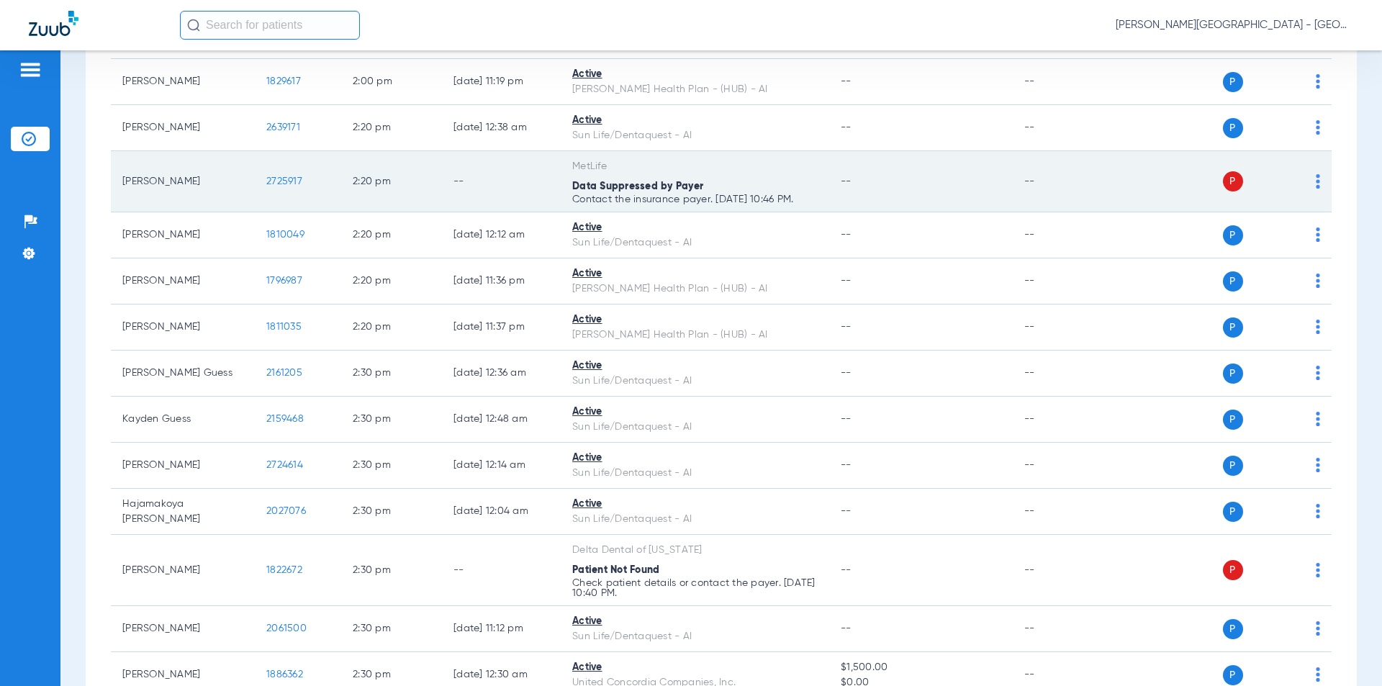
click at [248, 151] on tr "[PERSON_NAME] 2725917 2:20 PM -- MetLife Data Suppressed by Payer Contact the i…" at bounding box center [721, 181] width 1221 height 61
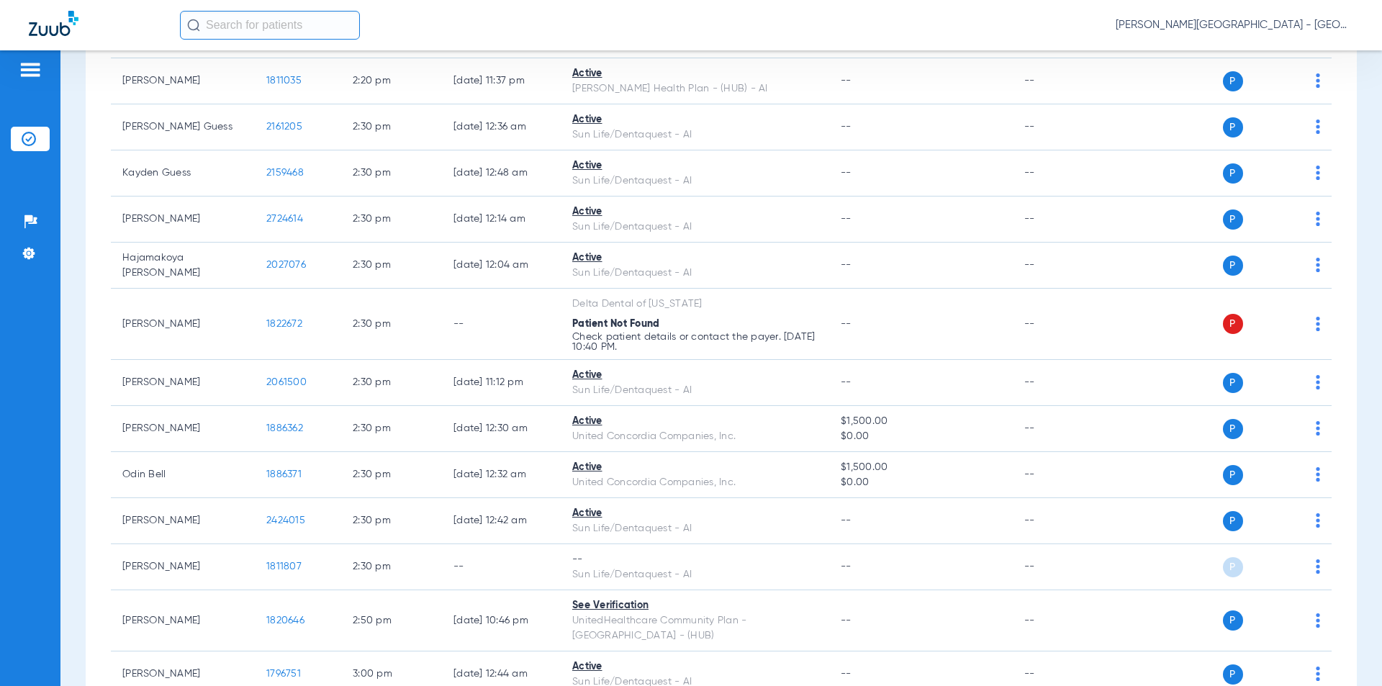
scroll to position [7012, 0]
